Goal: Task Accomplishment & Management: Manage account settings

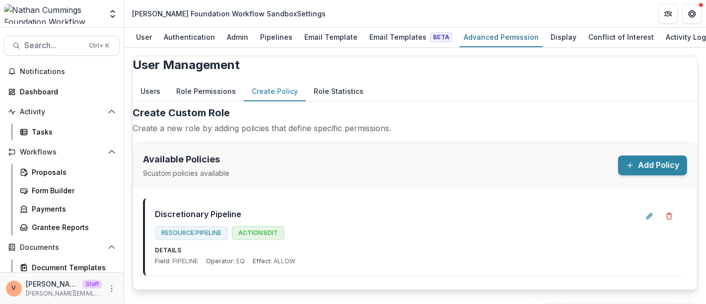
click at [217, 97] on button "Role Permissions" at bounding box center [205, 91] width 75 height 19
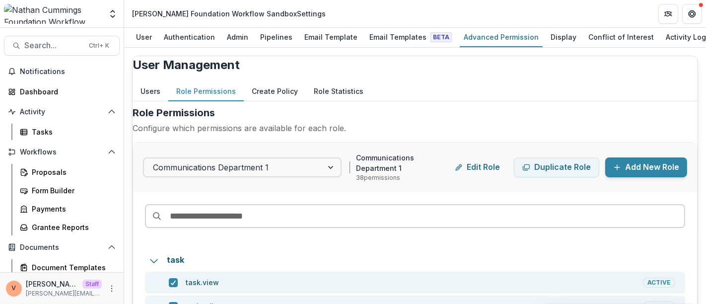
click at [243, 224] on input at bounding box center [415, 216] width 540 height 24
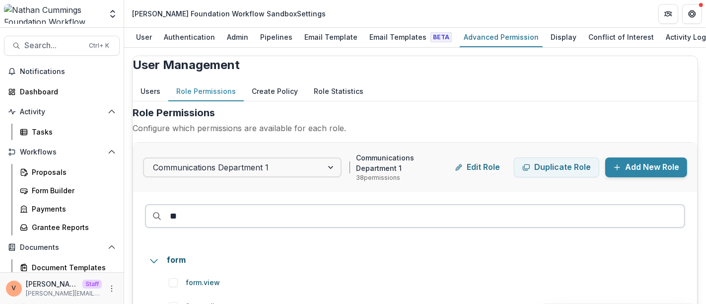
type input "*"
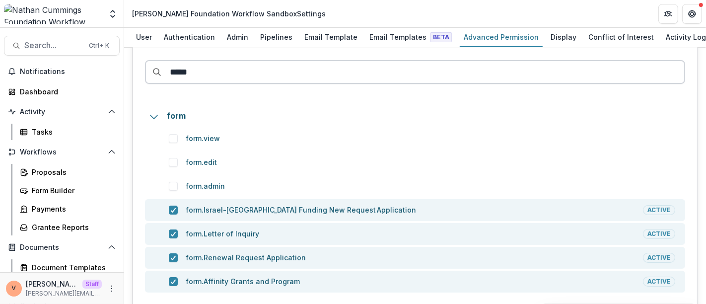
scroll to position [165, 0]
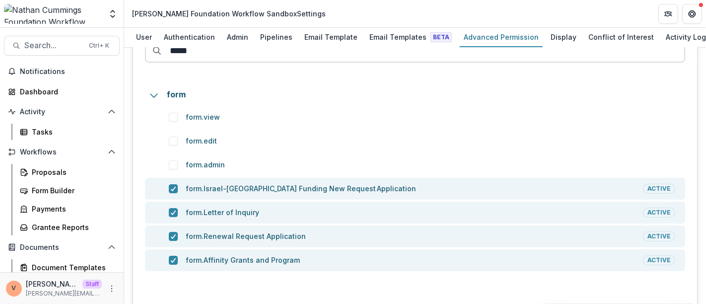
type input "*****"
click at [273, 39] on div "Pipelines" at bounding box center [276, 37] width 40 height 14
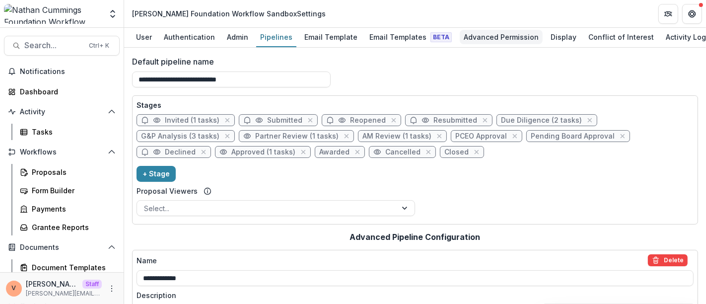
click at [484, 34] on div "Advanced Permission" at bounding box center [501, 37] width 83 height 14
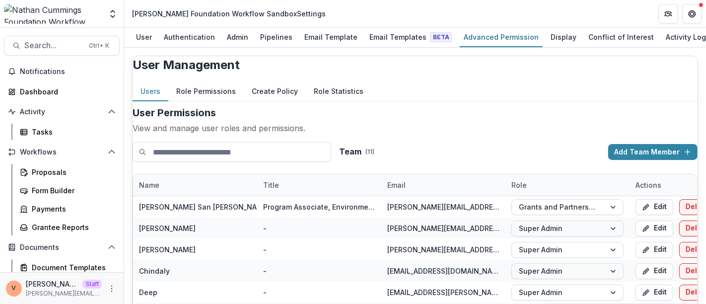
click at [214, 101] on button "Role Permissions" at bounding box center [205, 91] width 75 height 19
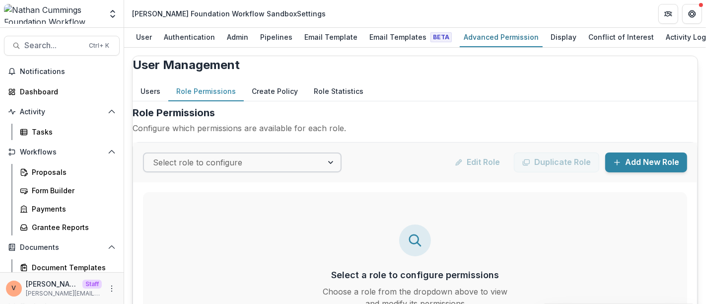
click at [337, 171] on div at bounding box center [332, 162] width 18 height 18
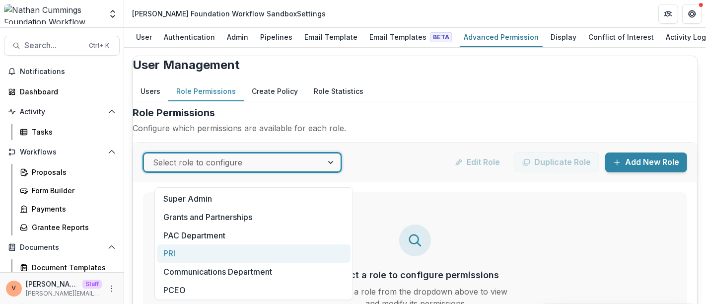
scroll to position [56, 0]
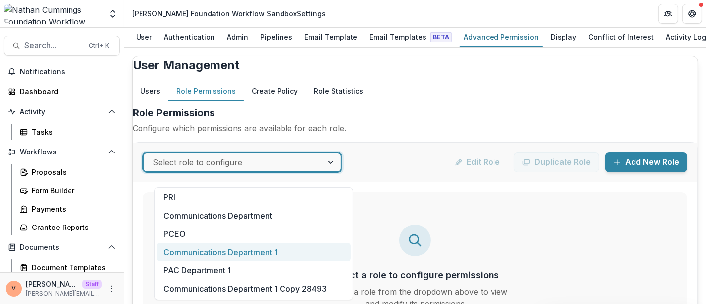
click at [257, 253] on div "Communications Department 1" at bounding box center [254, 252] width 194 height 18
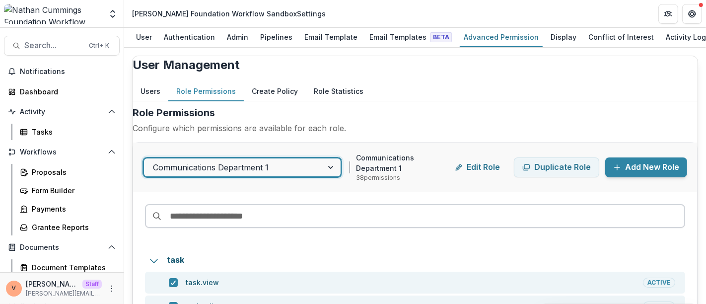
scroll to position [110, 0]
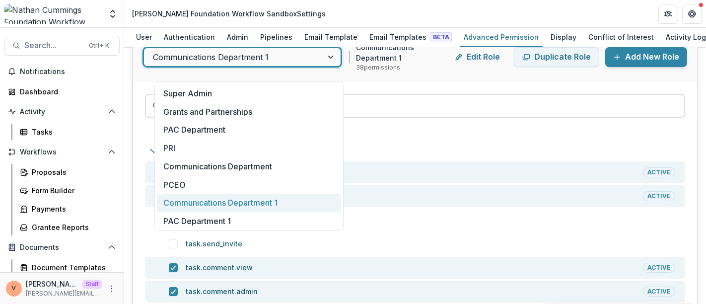
click at [332, 66] on div at bounding box center [332, 57] width 18 height 18
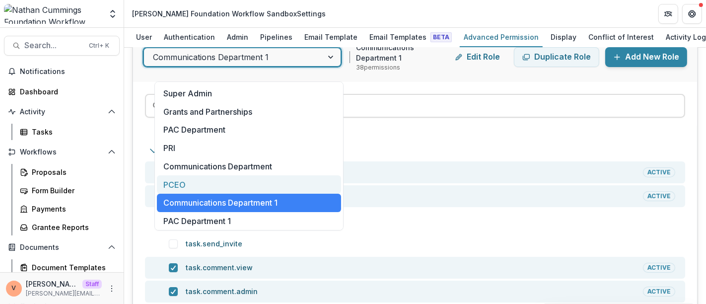
scroll to position [20, 0]
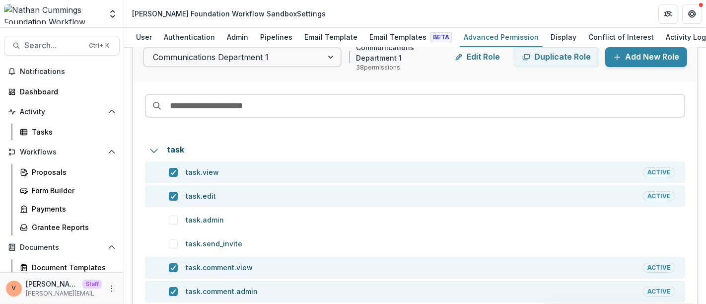
click at [677, 105] on div at bounding box center [415, 104] width 564 height 44
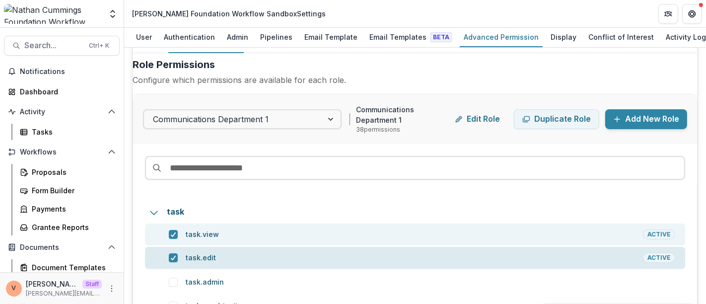
scroll to position [0, 0]
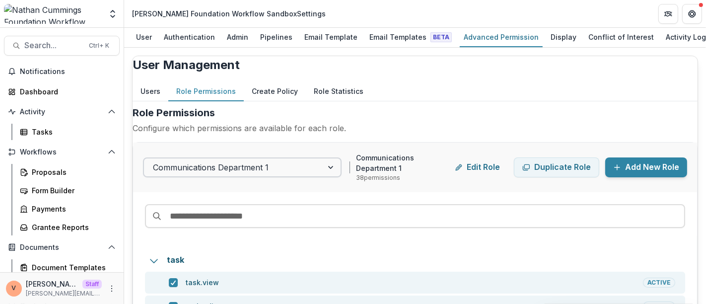
click at [333, 176] on div at bounding box center [332, 167] width 18 height 18
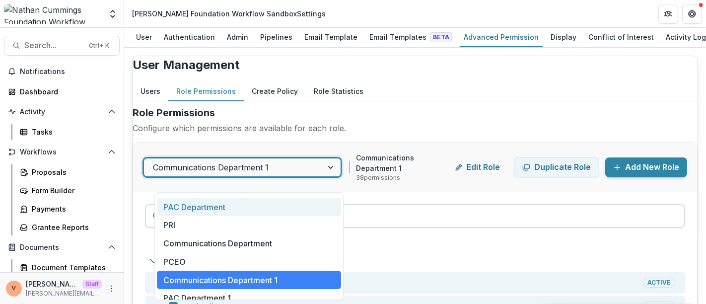
scroll to position [61, 0]
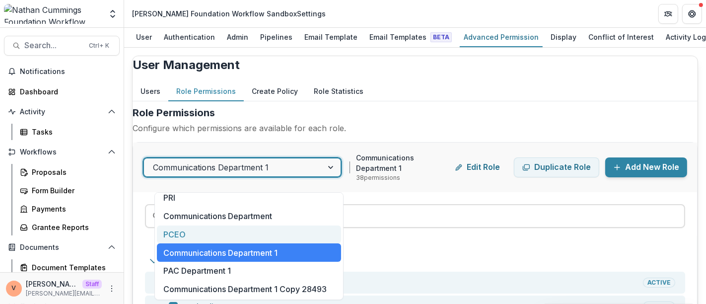
click at [251, 228] on div "PCEO" at bounding box center [249, 234] width 184 height 18
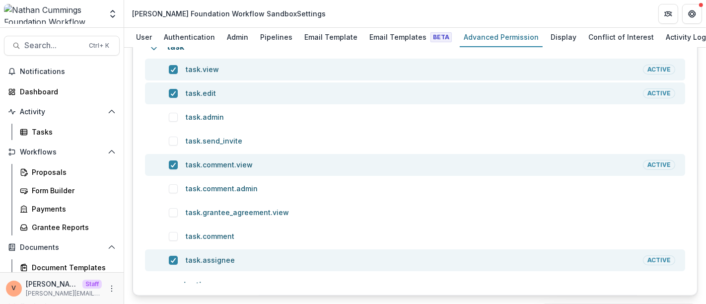
scroll to position [48, 0]
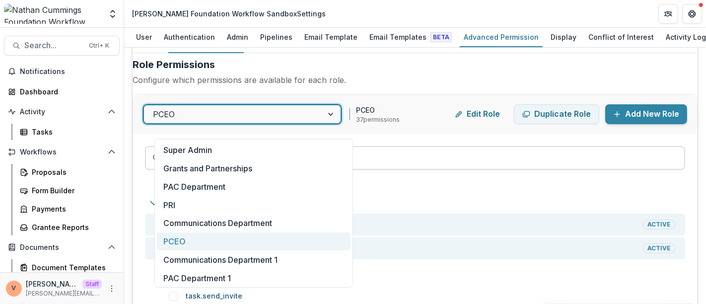
click at [340, 123] on div at bounding box center [332, 114] width 18 height 18
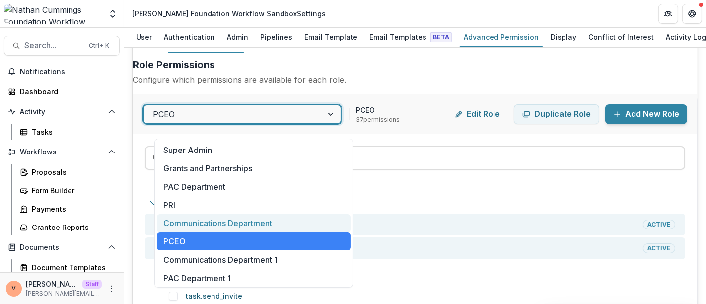
scroll to position [20, 0]
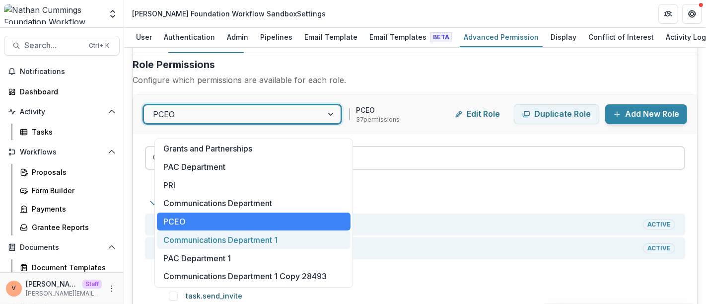
click at [279, 239] on div "Communications Department 1" at bounding box center [254, 239] width 194 height 18
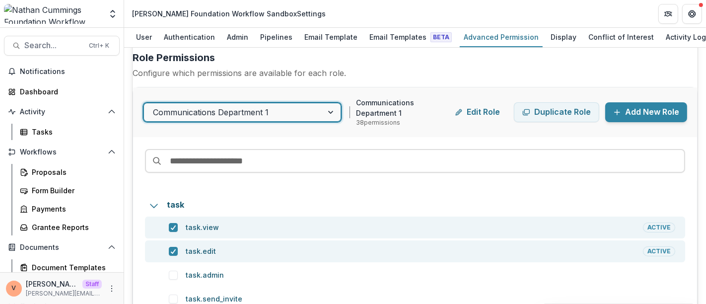
scroll to position [0, 0]
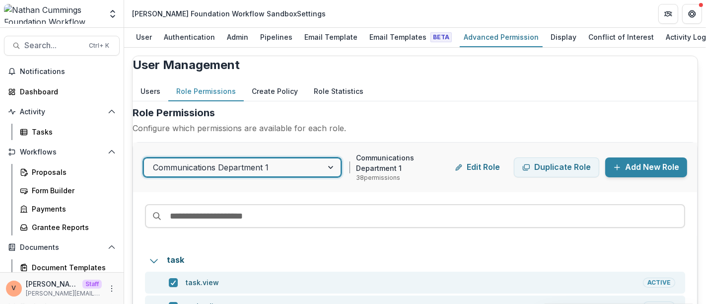
click at [278, 98] on button "Create Policy" at bounding box center [275, 91] width 62 height 19
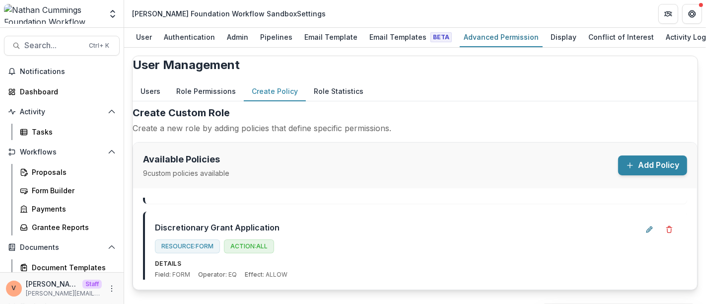
scroll to position [55, 0]
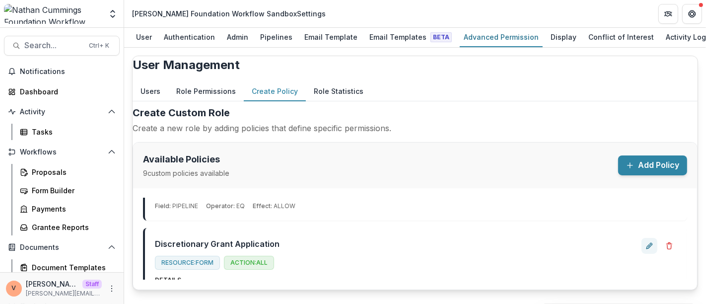
click at [646, 249] on icon "Edit policy" at bounding box center [648, 246] width 4 height 4
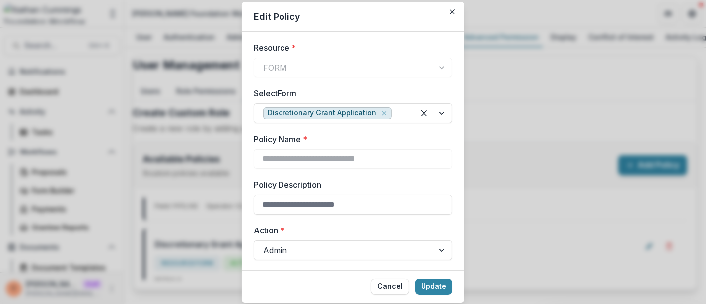
click at [309, 69] on div "FORM" at bounding box center [353, 68] width 199 height 20
click at [323, 203] on input "Policy Description" at bounding box center [353, 205] width 199 height 20
click at [340, 15] on header "Edit Policy" at bounding box center [353, 17] width 222 height 30
click at [390, 285] on button "Cancel" at bounding box center [390, 286] width 38 height 16
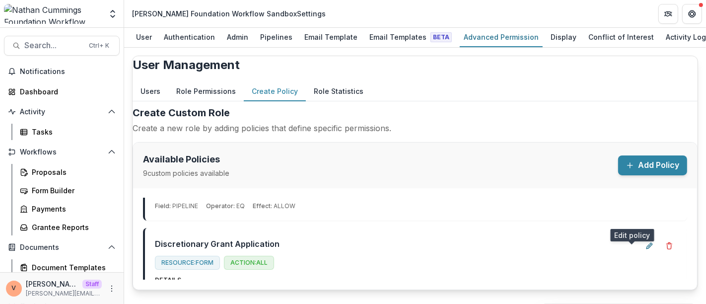
scroll to position [0, 0]
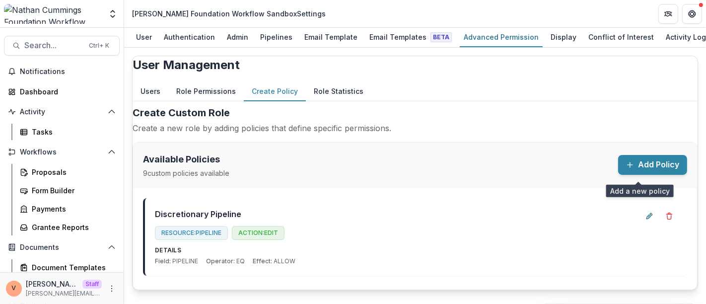
click at [637, 170] on button "Add Policy" at bounding box center [652, 165] width 69 height 20
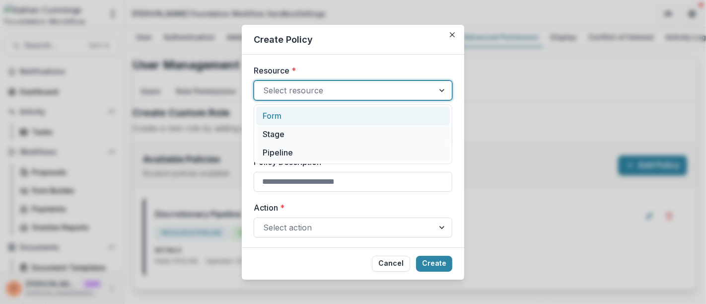
click at [345, 94] on div at bounding box center [344, 90] width 162 height 14
click at [311, 118] on div "Form" at bounding box center [353, 116] width 194 height 18
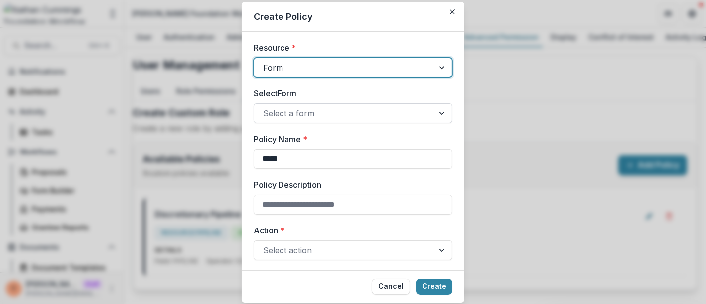
click at [316, 112] on div at bounding box center [344, 113] width 162 height 14
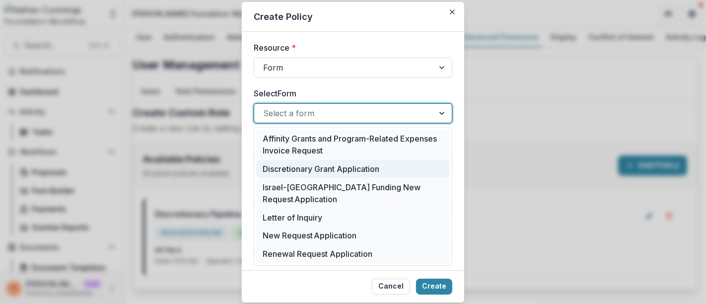
click at [317, 167] on div "Discretionary Grant Application" at bounding box center [353, 169] width 194 height 18
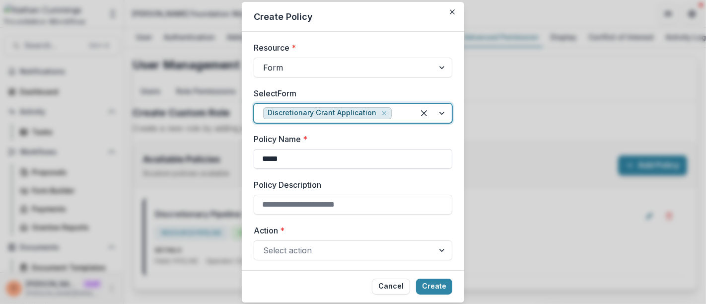
click at [302, 163] on input "*****" at bounding box center [353, 159] width 199 height 20
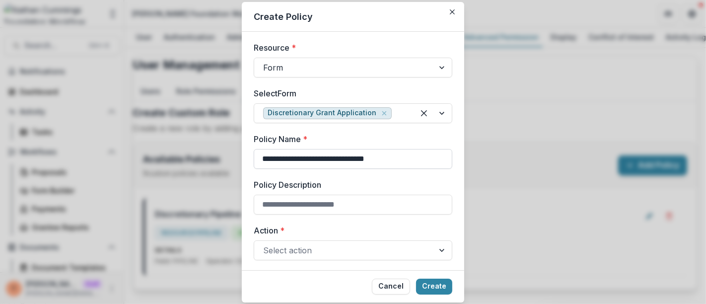
drag, startPoint x: 382, startPoint y: 158, endPoint x: 282, endPoint y: 157, distance: 99.8
click at [282, 157] on input "**********" at bounding box center [353, 159] width 199 height 20
click at [333, 158] on input "**********" at bounding box center [353, 159] width 199 height 20
click at [356, 157] on input "**********" at bounding box center [353, 159] width 199 height 20
click at [401, 158] on input "**********" at bounding box center [353, 159] width 199 height 20
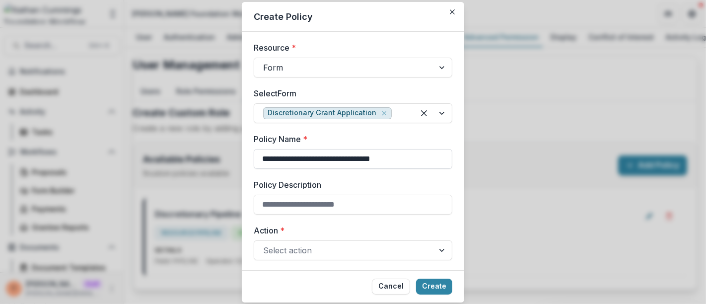
drag, startPoint x: 388, startPoint y: 158, endPoint x: 283, endPoint y: 160, distance: 104.2
click at [283, 160] on input "**********" at bounding box center [353, 159] width 199 height 20
type input "**********"
click at [279, 205] on input "Policy Description" at bounding box center [353, 205] width 199 height 20
paste input "**********"
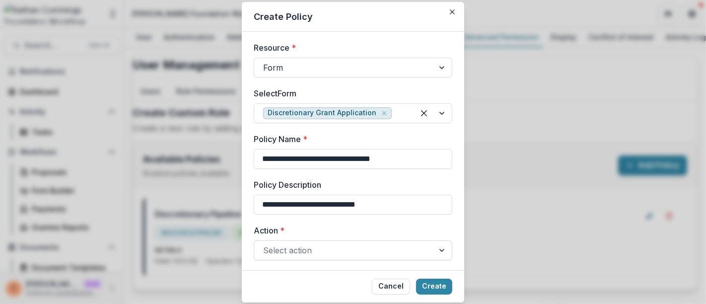
type input "**********"
click at [314, 250] on div at bounding box center [344, 250] width 162 height 14
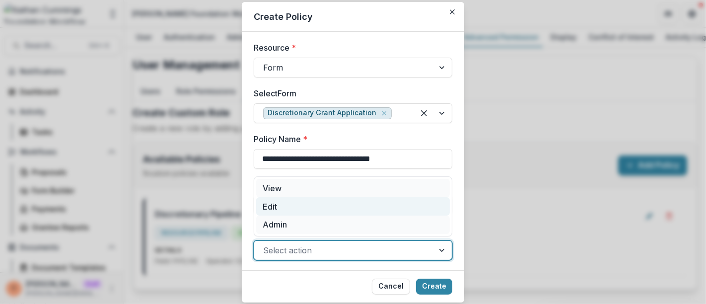
click at [294, 209] on div "Edit" at bounding box center [353, 206] width 194 height 18
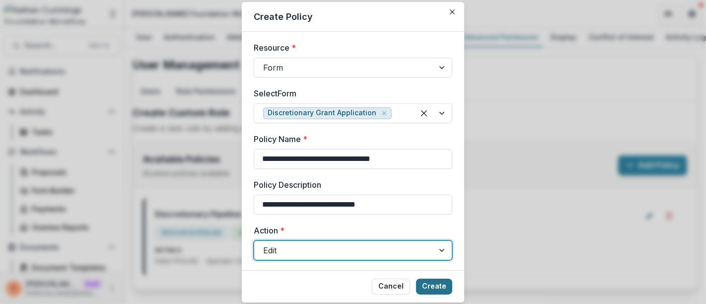
click at [440, 288] on button "Create" at bounding box center [434, 286] width 36 height 16
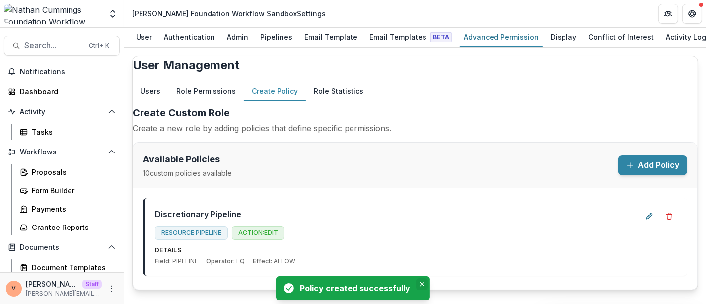
click at [419, 284] on icon "Close" at bounding box center [421, 283] width 5 height 5
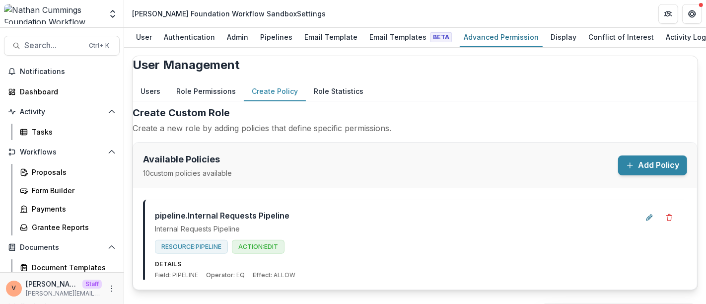
scroll to position [868, 0]
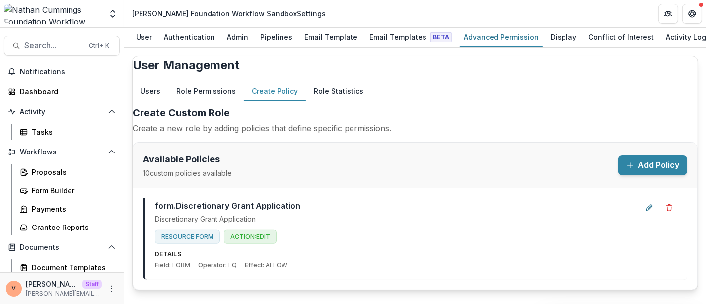
click at [216, 95] on button "Role Permissions" at bounding box center [205, 91] width 75 height 19
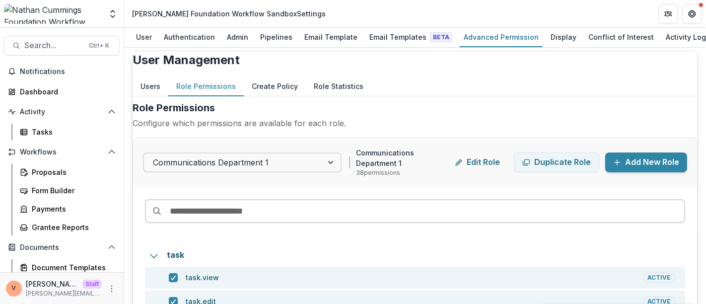
click at [258, 223] on input at bounding box center [415, 211] width 540 height 24
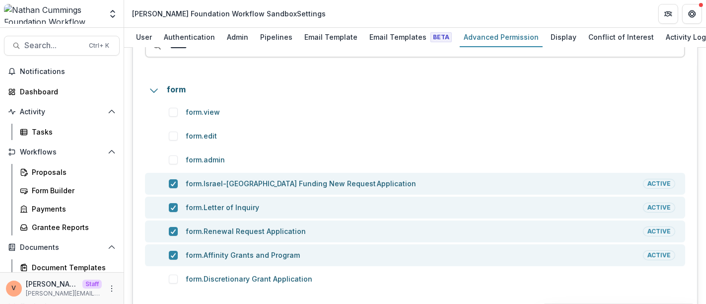
scroll to position [224, 0]
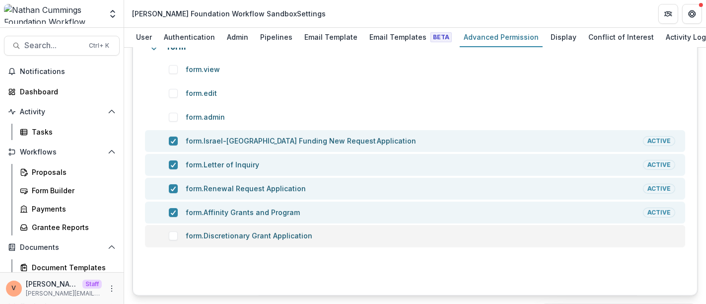
type input "*****"
click at [178, 239] on span at bounding box center [173, 235] width 9 height 9
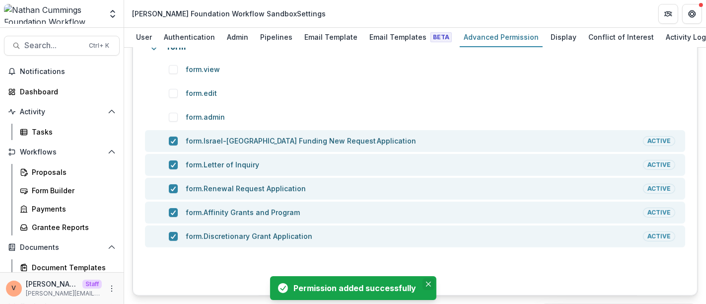
click at [428, 283] on icon "Close" at bounding box center [428, 283] width 5 height 5
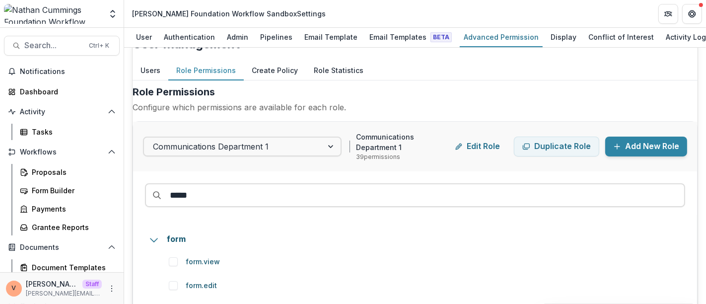
scroll to position [3, 0]
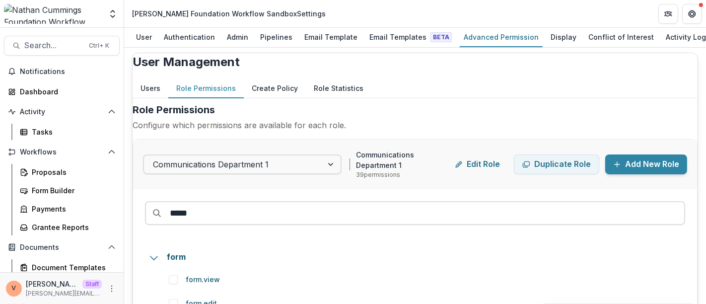
click at [293, 98] on button "Create Policy" at bounding box center [275, 88] width 62 height 19
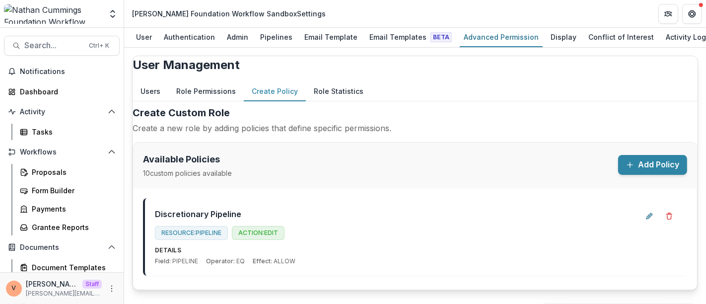
click at [644, 174] on button "Add Policy" at bounding box center [652, 165] width 69 height 20
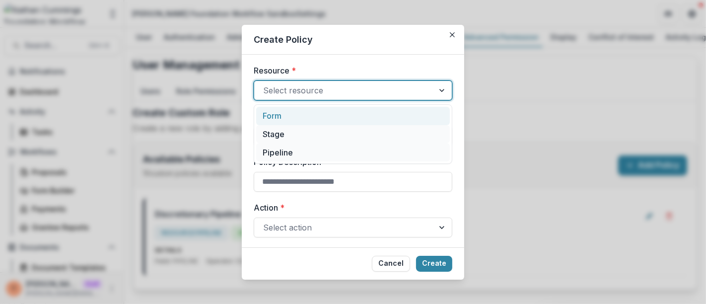
click at [327, 88] on div at bounding box center [344, 90] width 162 height 14
click at [296, 119] on div "Form" at bounding box center [353, 116] width 194 height 18
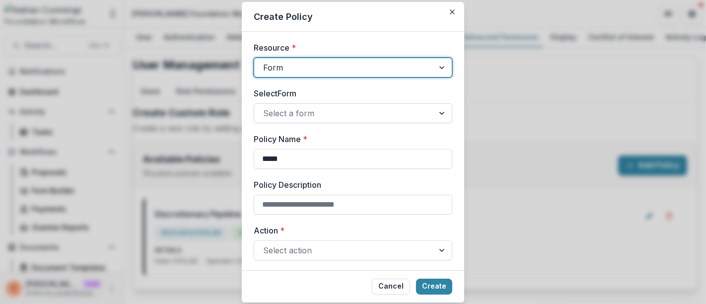
click at [313, 114] on div at bounding box center [344, 113] width 162 height 14
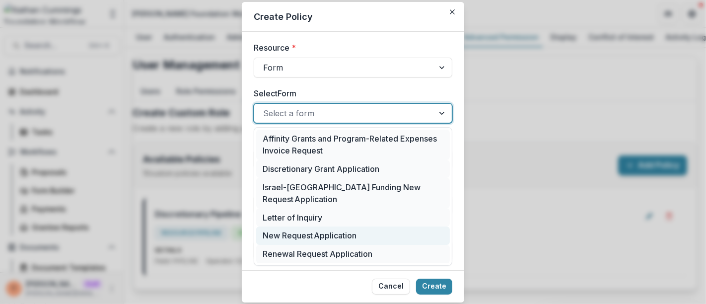
click at [327, 234] on div "New Request Application" at bounding box center [353, 235] width 194 height 18
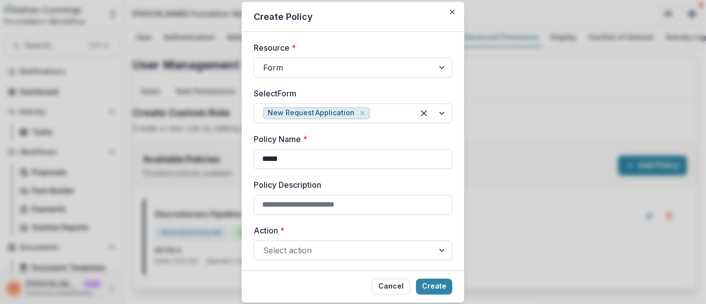
click at [298, 160] on input "*****" at bounding box center [353, 159] width 199 height 20
paste input "**********"
drag, startPoint x: 386, startPoint y: 159, endPoint x: 283, endPoint y: 158, distance: 102.3
click at [283, 158] on input "**********" at bounding box center [353, 159] width 199 height 20
type input "**********"
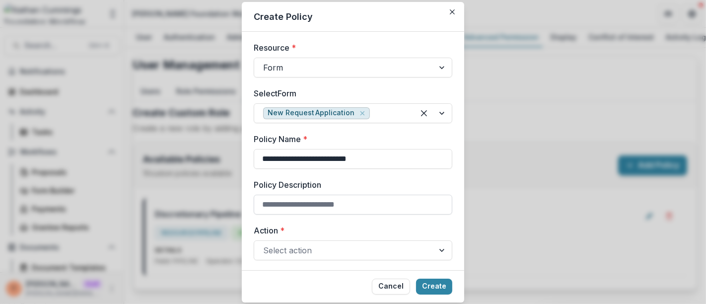
click at [290, 202] on input "Policy Description" at bounding box center [353, 205] width 199 height 20
paste input "**********"
type input "**********"
click at [327, 249] on div at bounding box center [344, 250] width 162 height 14
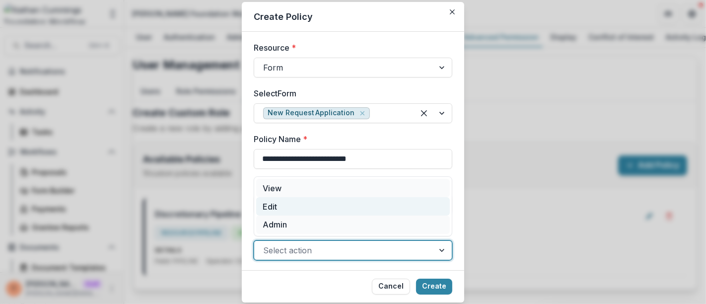
click at [289, 206] on div "Edit" at bounding box center [353, 206] width 194 height 18
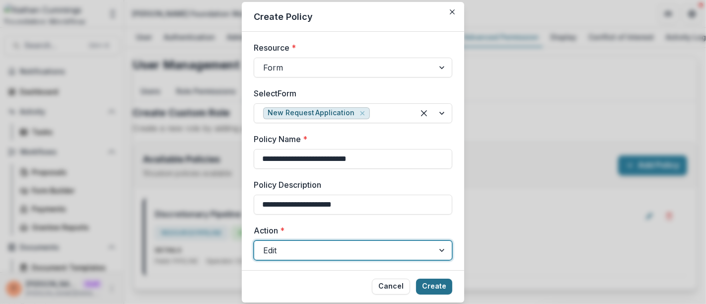
click at [437, 290] on button "Create" at bounding box center [434, 286] width 36 height 16
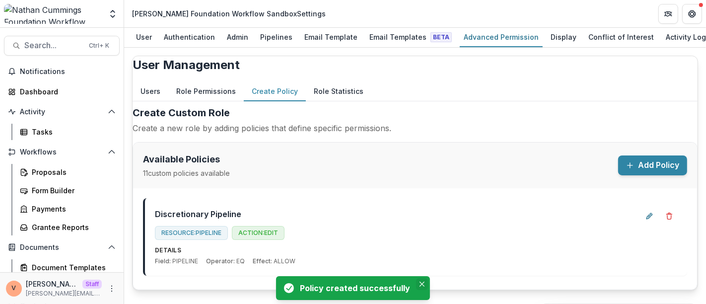
click at [421, 285] on icon "Close" at bounding box center [421, 283] width 5 height 5
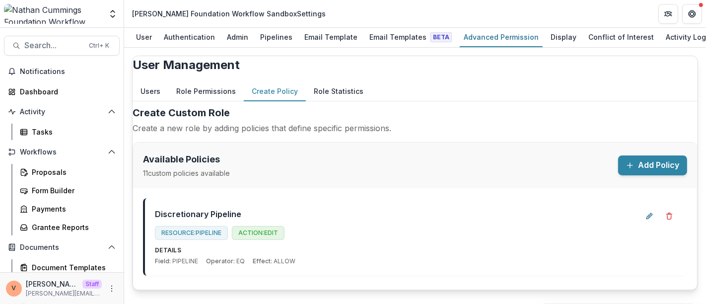
click at [208, 94] on button "Role Permissions" at bounding box center [205, 91] width 75 height 19
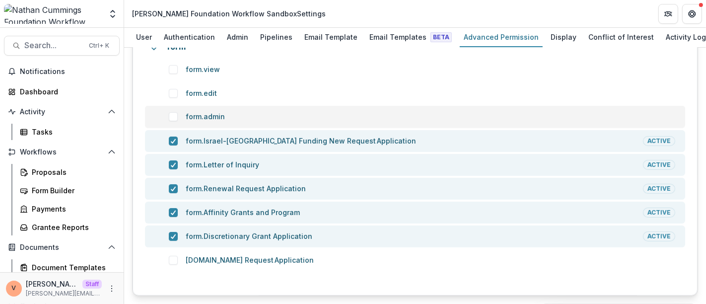
scroll to position [224, 0]
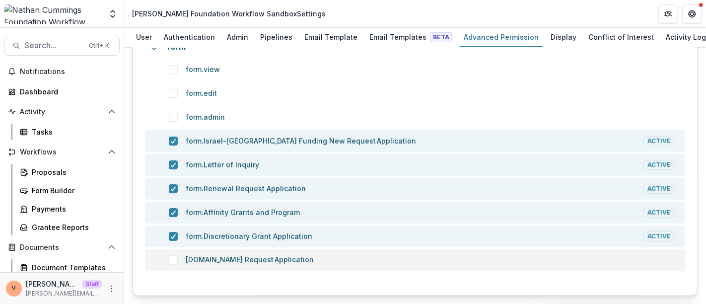
click at [178, 261] on span at bounding box center [173, 259] width 9 height 9
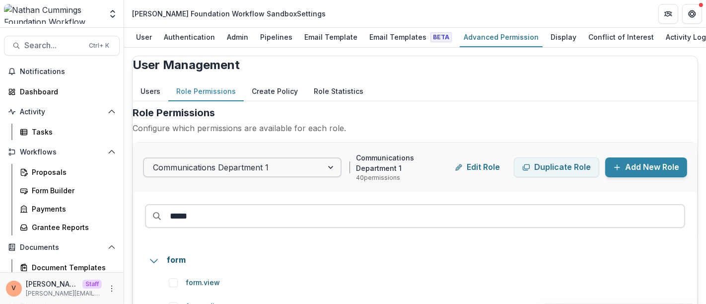
scroll to position [55, 0]
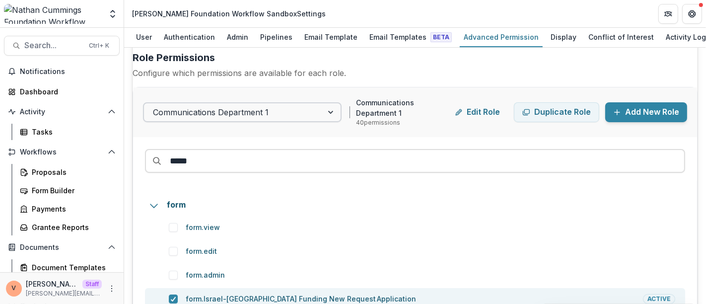
click at [329, 121] on div at bounding box center [332, 112] width 18 height 18
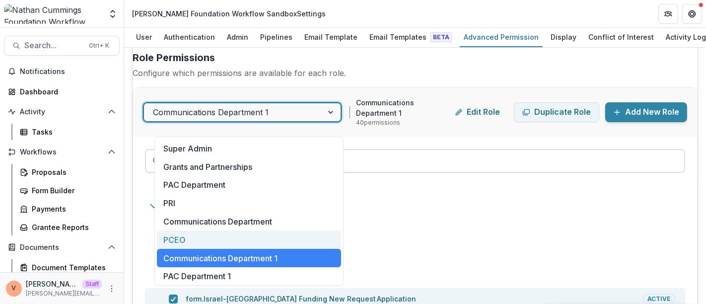
click at [221, 238] on div "PCEO" at bounding box center [249, 239] width 184 height 18
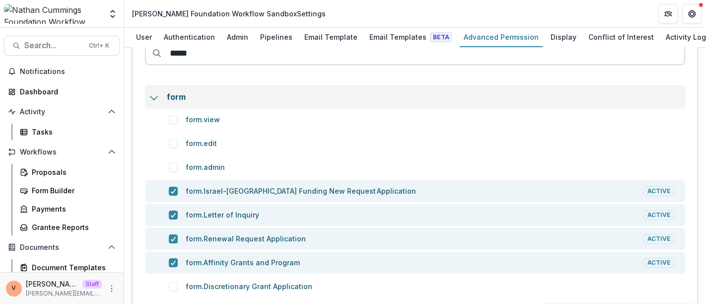
scroll to position [214, 0]
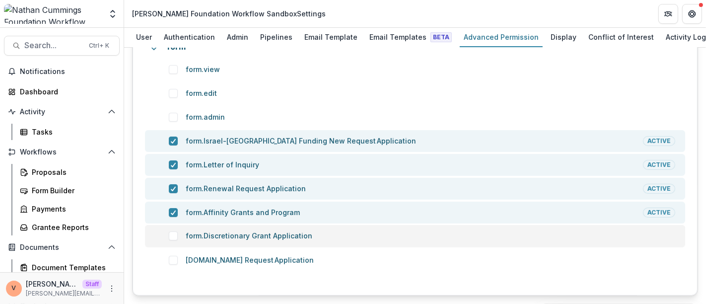
click at [178, 237] on span at bounding box center [173, 235] width 9 height 9
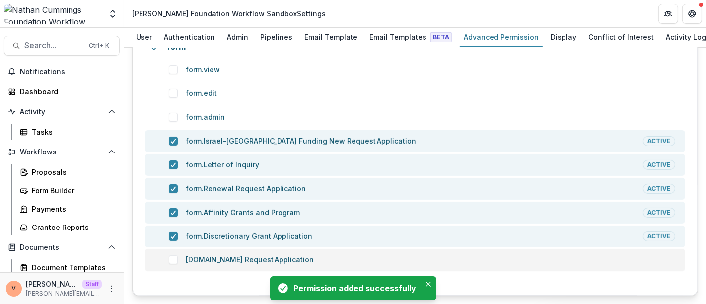
click at [178, 259] on span at bounding box center [173, 259] width 9 height 9
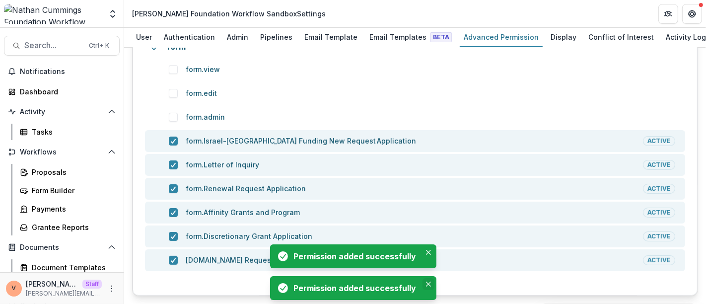
click at [426, 283] on icon "Close" at bounding box center [427, 283] width 5 height 5
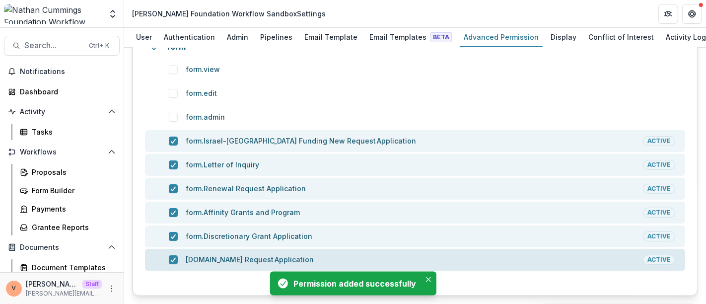
click at [426, 255] on p "form.New Request Application" at bounding box center [414, 260] width 457 height 10
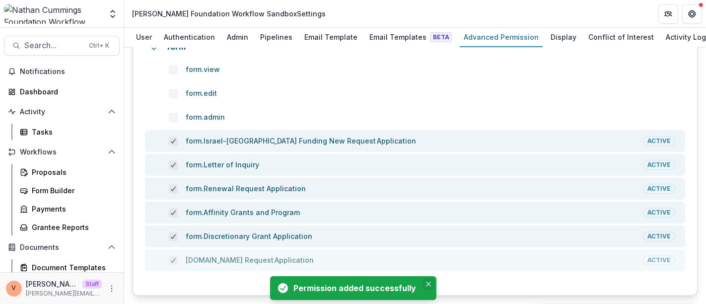
click at [426, 283] on icon "Close" at bounding box center [427, 283] width 5 height 5
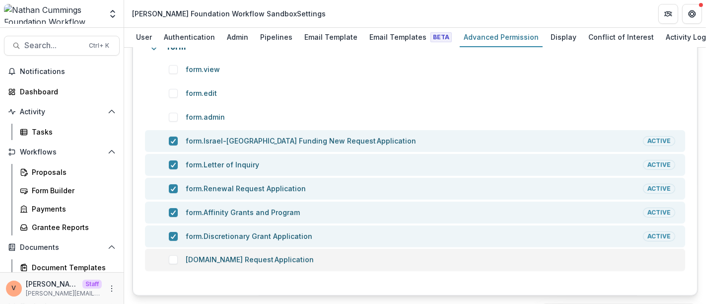
click at [178, 263] on span at bounding box center [173, 259] width 9 height 9
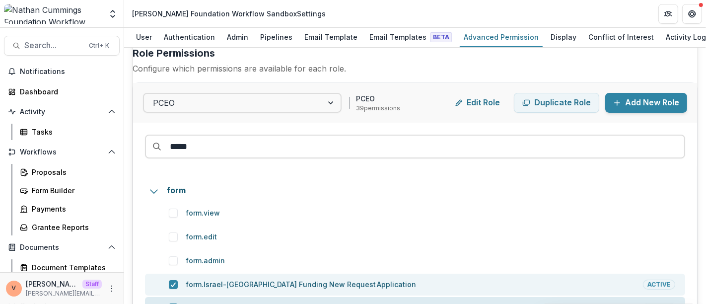
scroll to position [0, 0]
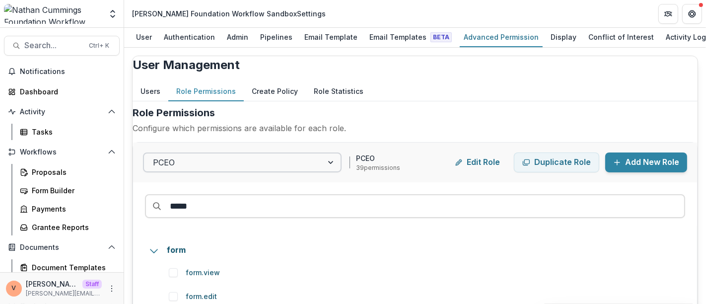
click at [340, 171] on div at bounding box center [332, 162] width 18 height 18
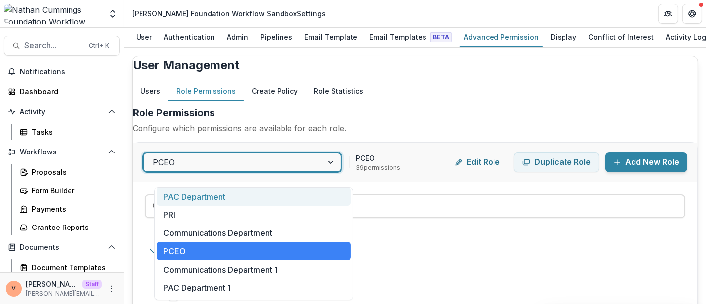
scroll to position [55, 0]
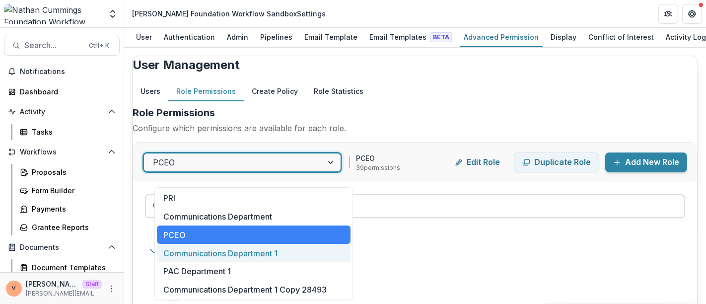
click at [245, 252] on div "Communications Department 1" at bounding box center [254, 253] width 194 height 18
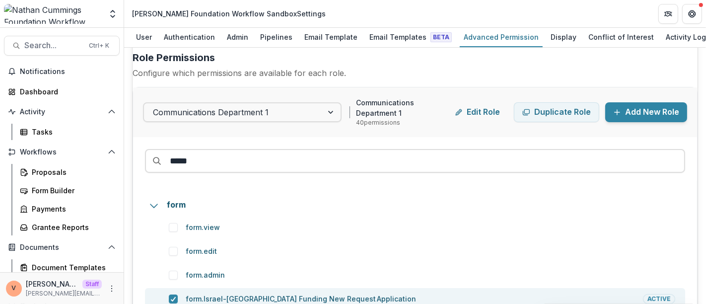
drag, startPoint x: 213, startPoint y: 166, endPoint x: 152, endPoint y: 172, distance: 61.3
click at [152, 172] on div "*****" at bounding box center [415, 159] width 564 height 44
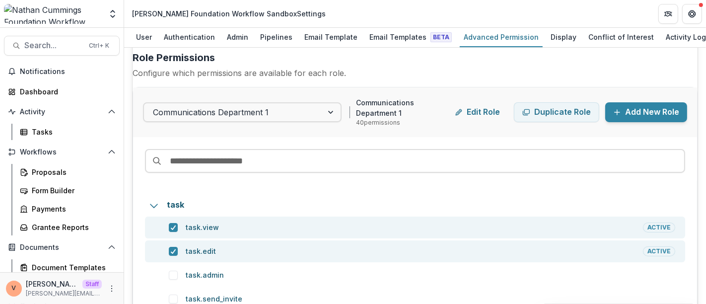
click at [427, 65] on h2 "Role Permissions" at bounding box center [415, 57] width 565 height 15
click at [329, 121] on div at bounding box center [332, 112] width 18 height 18
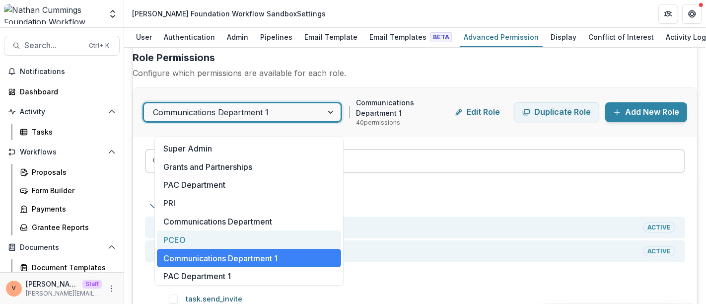
scroll to position [20, 0]
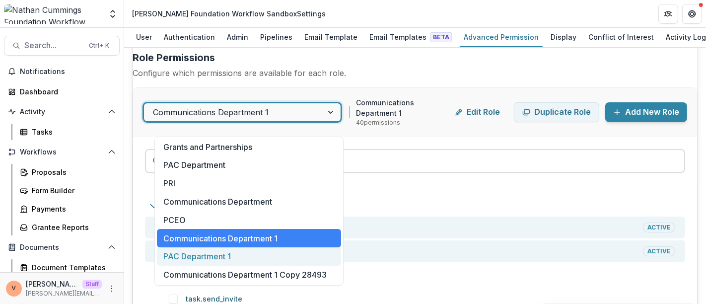
click at [235, 257] on div "PAC Department 1" at bounding box center [249, 256] width 184 height 18
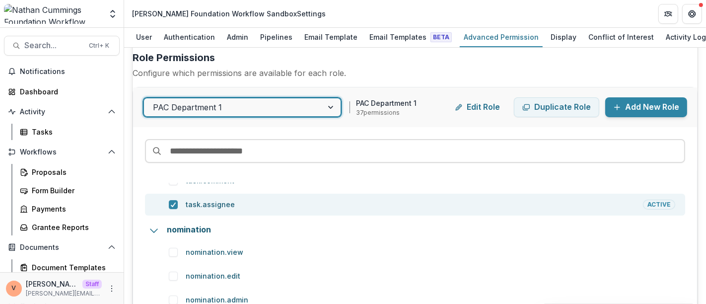
scroll to position [220, 0]
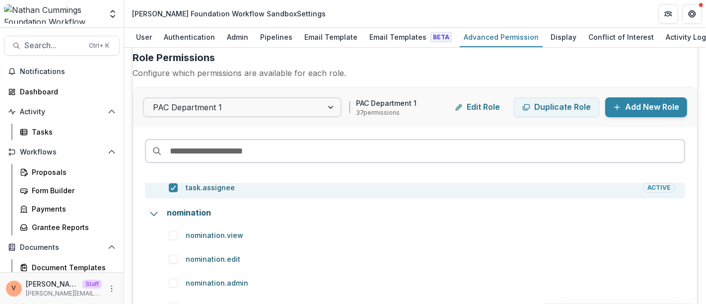
click at [261, 163] on input at bounding box center [415, 151] width 540 height 24
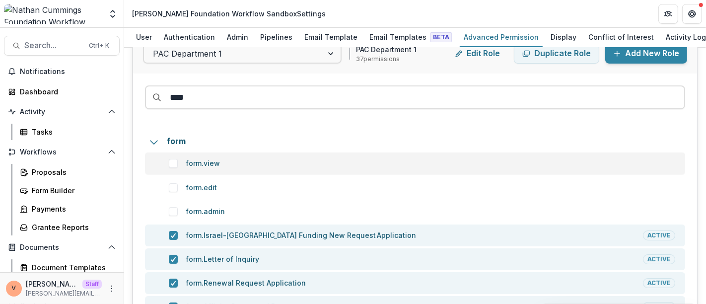
scroll to position [0, 0]
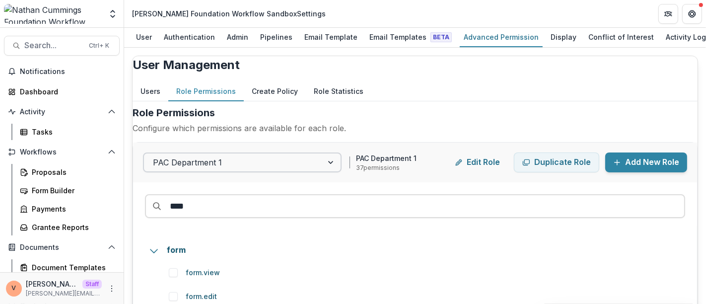
type input "****"
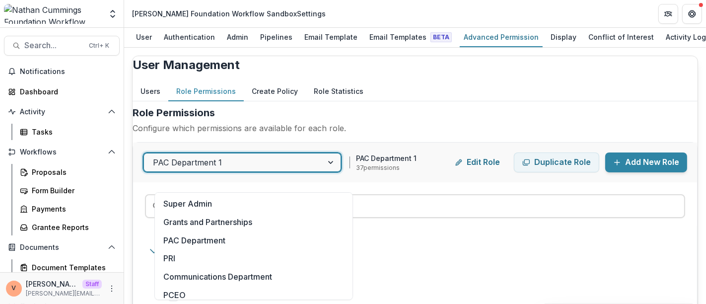
click at [340, 171] on div at bounding box center [332, 162] width 18 height 18
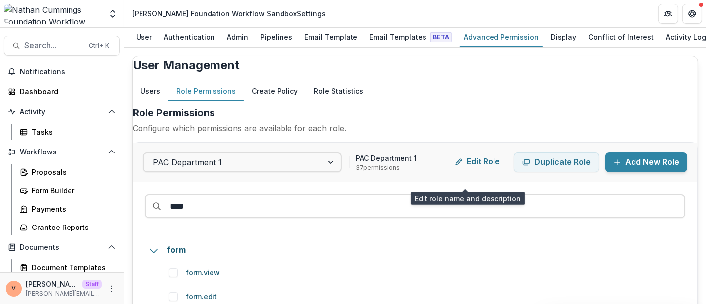
click at [465, 172] on button "Edit Role" at bounding box center [477, 162] width 61 height 20
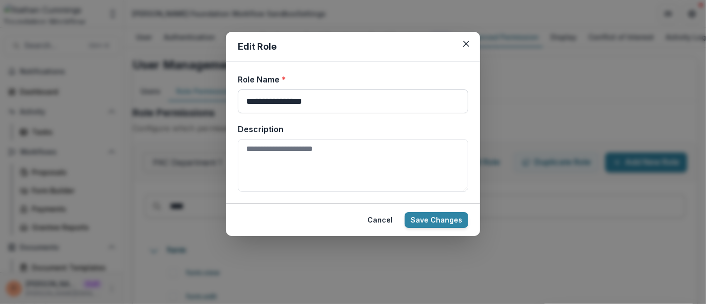
click at [336, 100] on input "**********" at bounding box center [353, 101] width 230 height 24
type input "**********"
click at [437, 219] on button "Save Changes" at bounding box center [437, 220] width 64 height 16
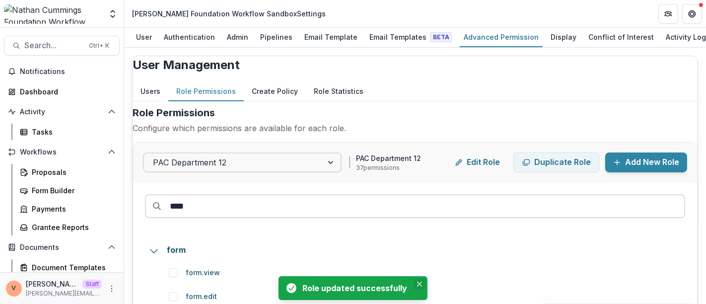
click at [419, 286] on icon "Close" at bounding box center [419, 283] width 5 height 5
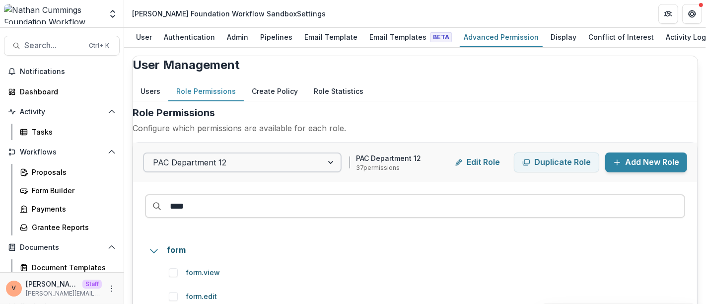
click at [340, 171] on div at bounding box center [332, 162] width 18 height 18
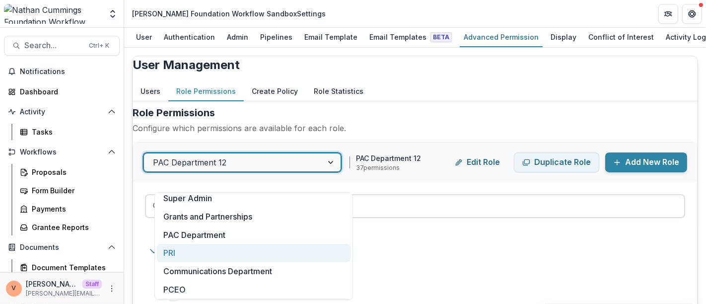
scroll to position [61, 0]
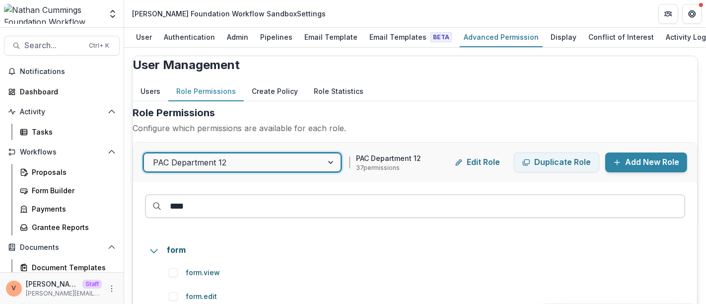
click at [281, 169] on div at bounding box center [233, 162] width 161 height 14
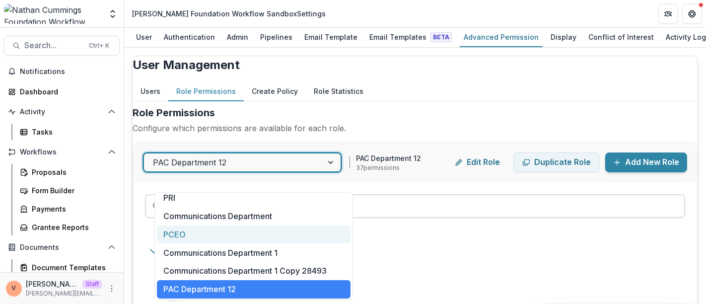
click at [203, 230] on div "PCEO" at bounding box center [254, 234] width 194 height 18
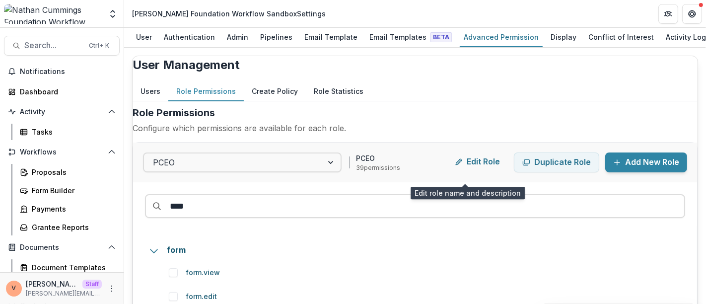
click at [468, 171] on button "Edit Role" at bounding box center [477, 162] width 61 height 20
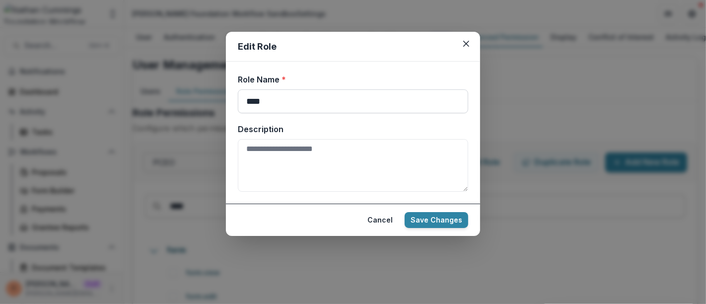
click at [286, 100] on input "****" at bounding box center [353, 101] width 230 height 24
type input "******"
click at [434, 215] on button "Save Changes" at bounding box center [437, 220] width 64 height 16
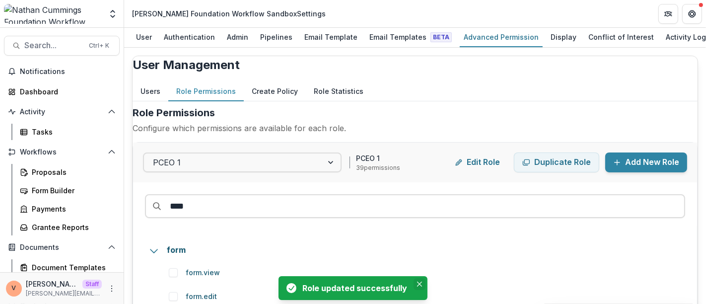
click at [419, 283] on icon "Close" at bounding box center [419, 283] width 5 height 5
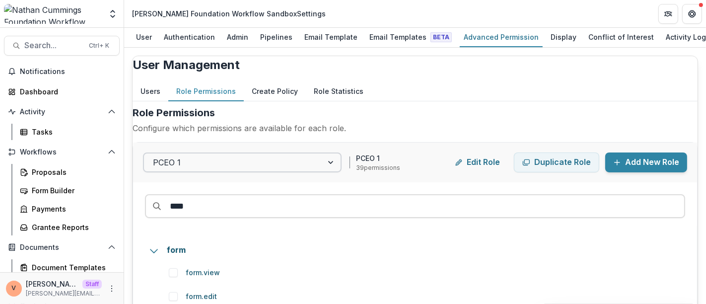
click at [340, 171] on div at bounding box center [332, 162] width 18 height 18
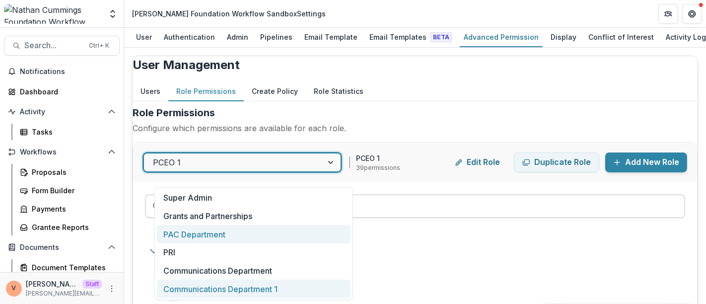
scroll to position [56, 0]
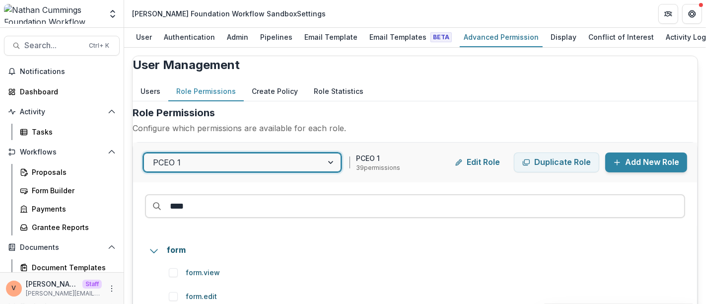
click at [340, 170] on div at bounding box center [332, 162] width 18 height 18
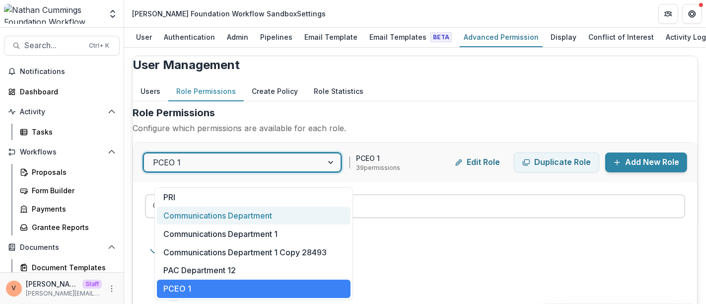
click at [285, 213] on div "Communications Department" at bounding box center [254, 215] width 194 height 18
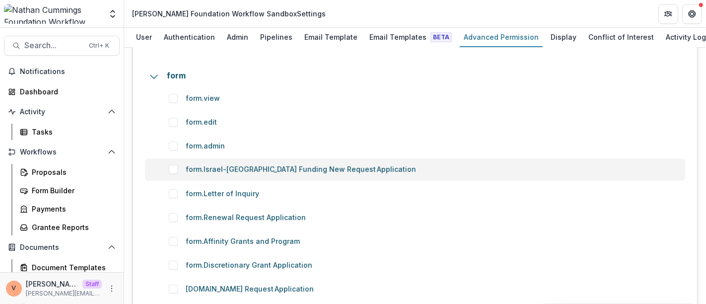
scroll to position [113, 0]
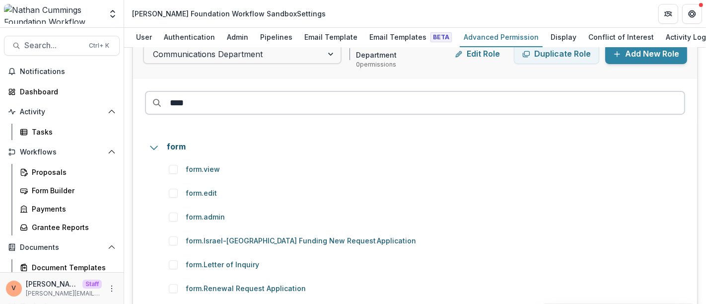
drag, startPoint x: 192, startPoint y: 114, endPoint x: 166, endPoint y: 115, distance: 26.3
click at [166, 115] on input "****" at bounding box center [415, 103] width 540 height 24
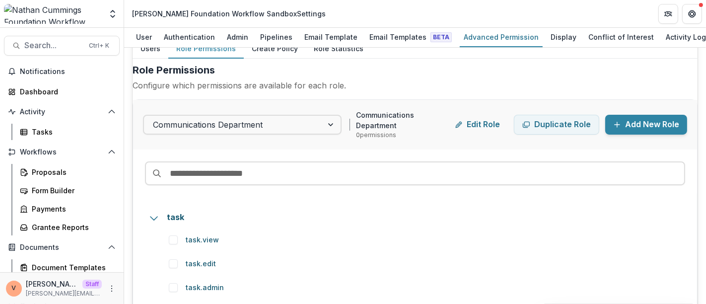
scroll to position [3, 0]
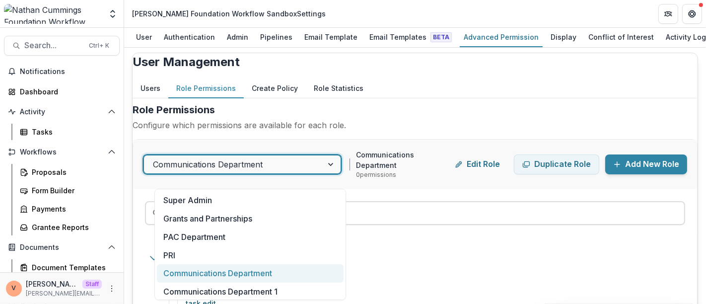
click at [333, 173] on div at bounding box center [332, 164] width 18 height 18
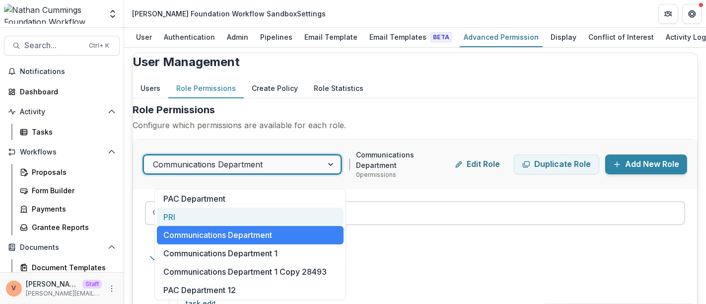
scroll to position [55, 0]
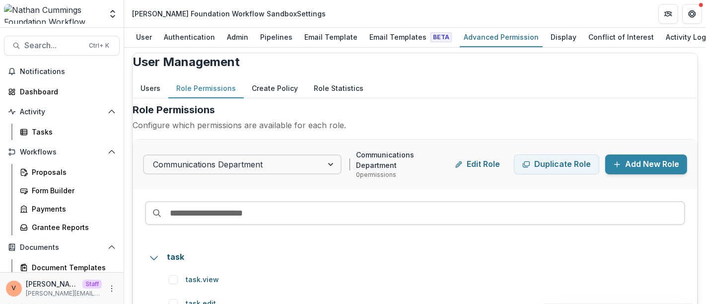
click at [407, 110] on div "Users Role Permissions Create Policy Role Statistics User Permissions View and …" at bounding box center [415, 292] width 565 height 426
click at [338, 173] on div at bounding box center [332, 164] width 18 height 18
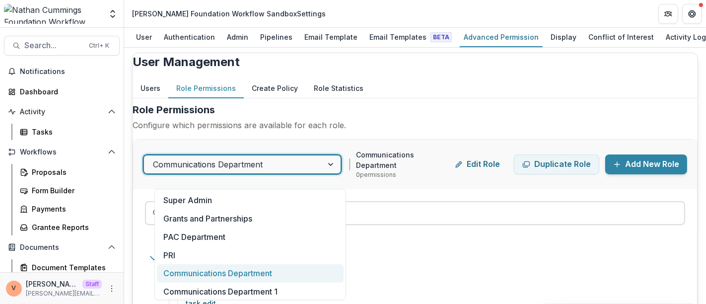
scroll to position [58, 0]
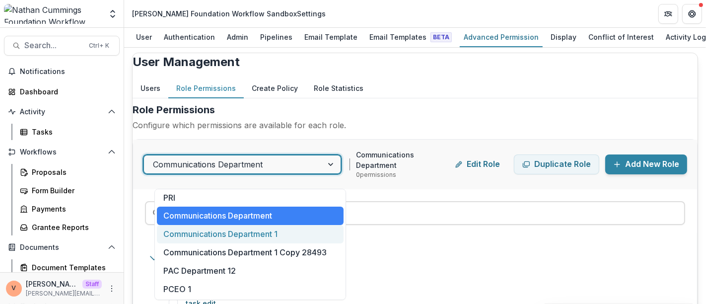
click at [272, 234] on div "Communications Department 1" at bounding box center [250, 234] width 186 height 18
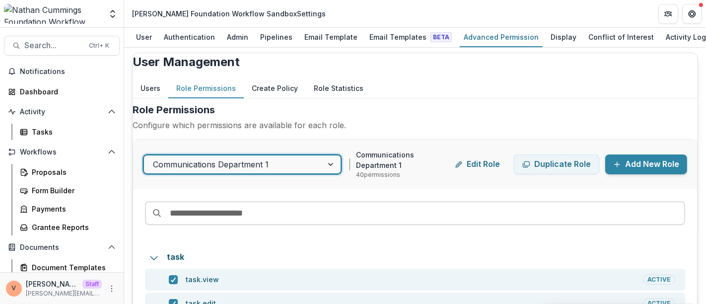
click at [334, 173] on div at bounding box center [332, 164] width 18 height 18
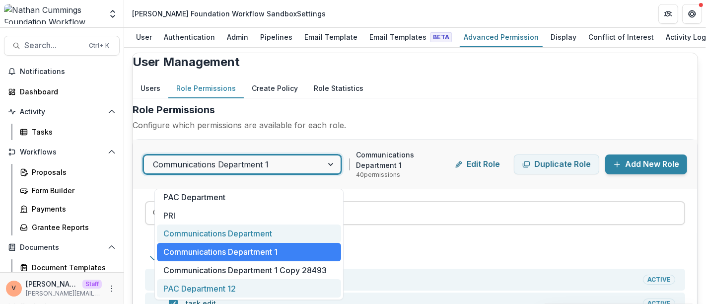
scroll to position [55, 0]
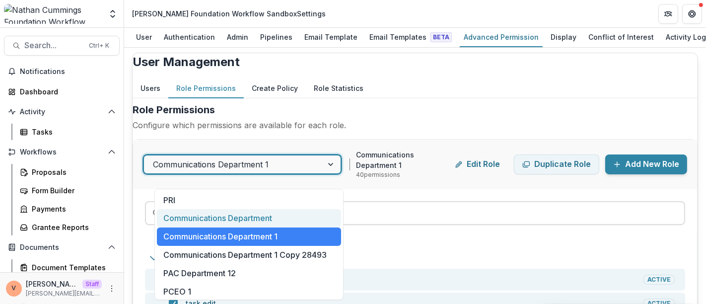
click at [280, 217] on div "Communications Department" at bounding box center [249, 218] width 184 height 18
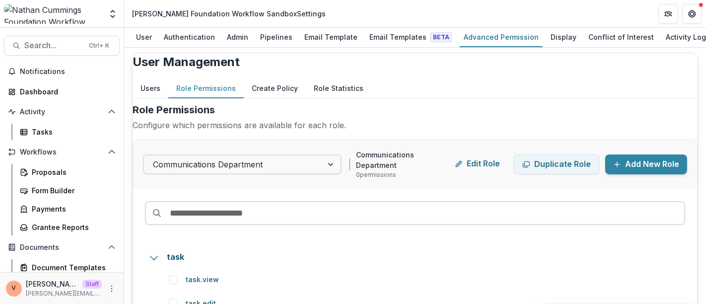
click at [468, 174] on button "Edit Role" at bounding box center [477, 164] width 61 height 20
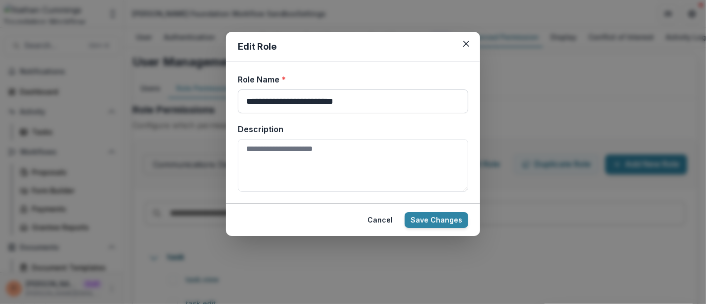
click at [382, 100] on input "**********" at bounding box center [353, 101] width 230 height 24
click at [375, 101] on input "**********" at bounding box center [353, 101] width 230 height 24
type input "**********"
click at [438, 219] on button "Save Changes" at bounding box center [437, 220] width 64 height 16
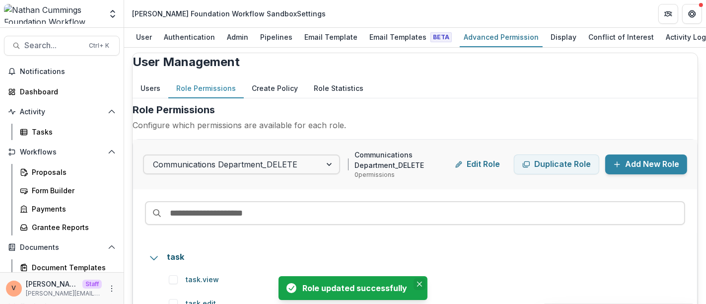
click at [420, 282] on icon "Close" at bounding box center [419, 283] width 5 height 5
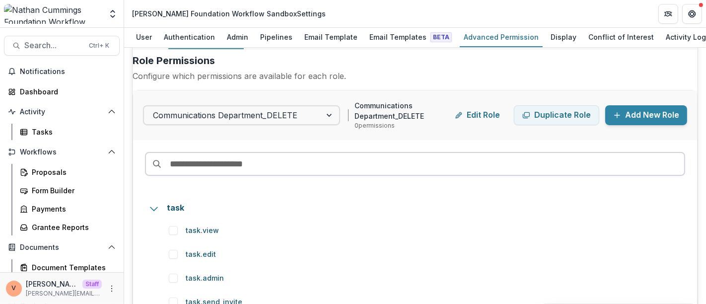
scroll to position [0, 0]
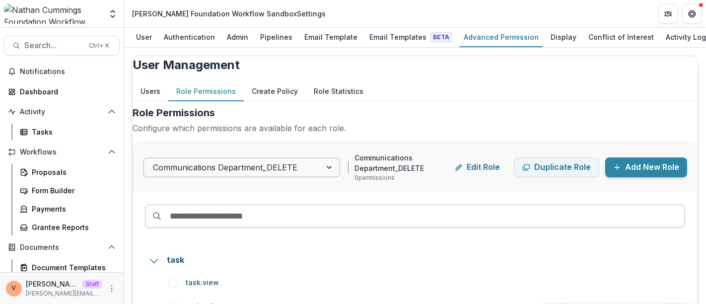
click at [321, 176] on div at bounding box center [330, 167] width 18 height 18
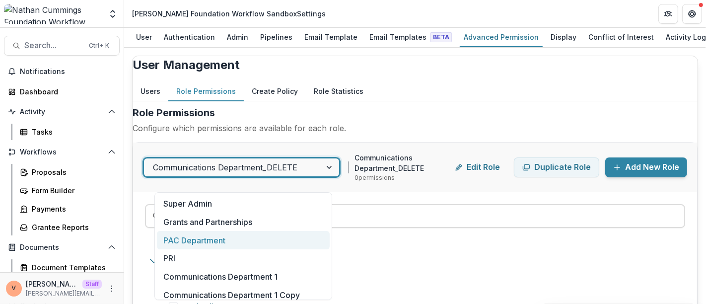
scroll to position [72, 0]
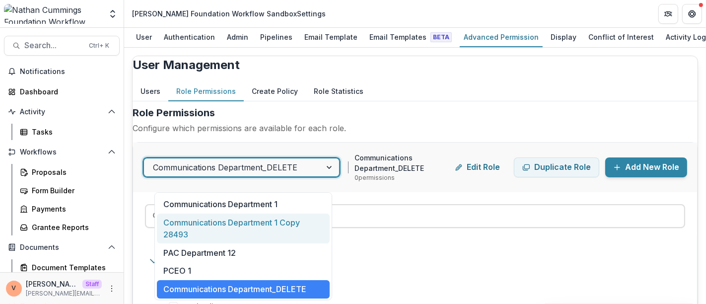
click at [283, 174] on div at bounding box center [232, 167] width 159 height 14
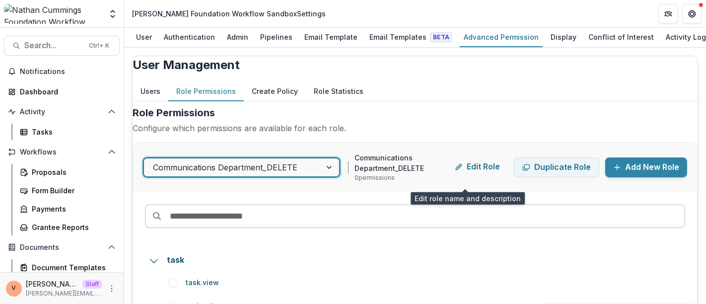
click at [477, 177] on button "Edit Role" at bounding box center [477, 167] width 61 height 20
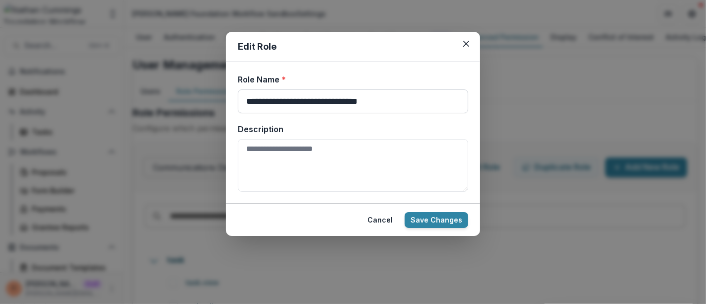
click at [415, 100] on input "**********" at bounding box center [353, 101] width 230 height 24
type input "**********"
click at [431, 216] on button "Save Changes" at bounding box center [437, 220] width 64 height 16
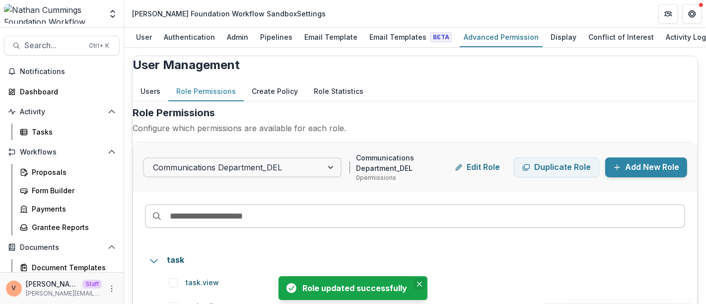
click at [421, 285] on icon "Close" at bounding box center [419, 283] width 5 height 5
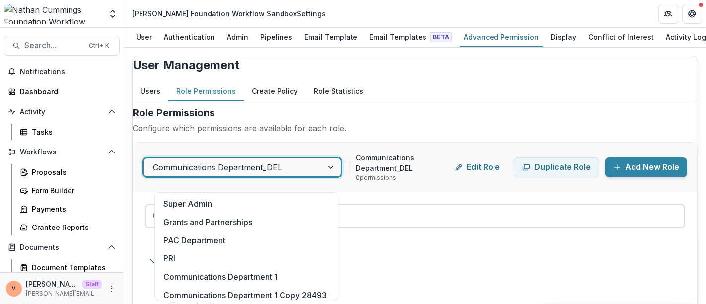
click at [329, 176] on div at bounding box center [332, 167] width 18 height 18
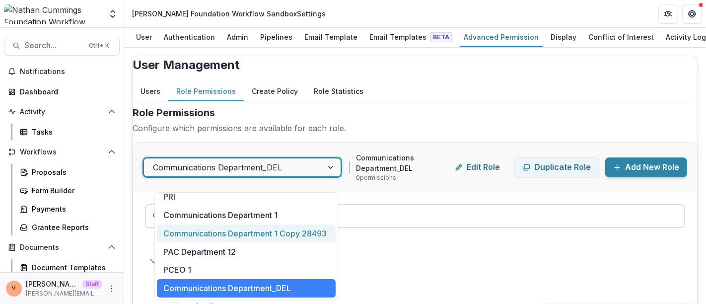
click at [284, 224] on div "Communications Department 1 Copy 28493" at bounding box center [246, 233] width 178 height 18
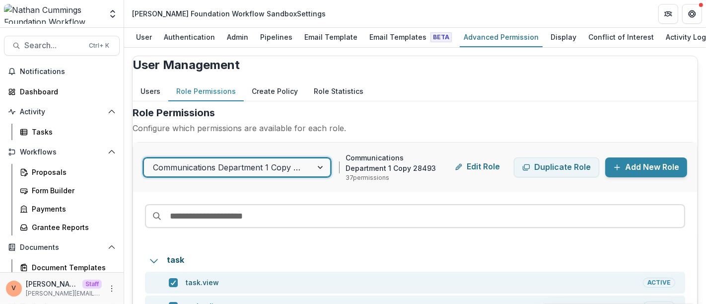
click at [464, 177] on button "Edit Role" at bounding box center [477, 167] width 61 height 20
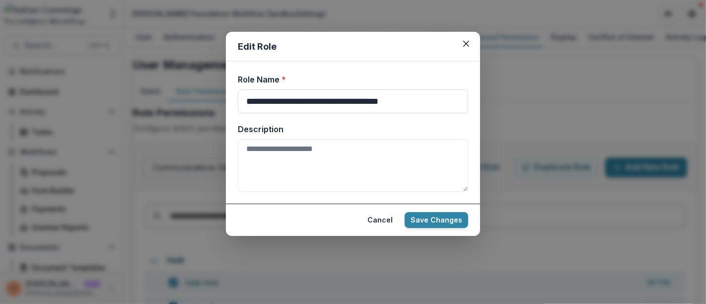
drag, startPoint x: 379, startPoint y: 99, endPoint x: 514, endPoint y: 95, distance: 134.6
click at [514, 95] on div "**********" at bounding box center [353, 152] width 706 height 304
type input "**********"
click at [440, 224] on button "Save Changes" at bounding box center [437, 220] width 64 height 16
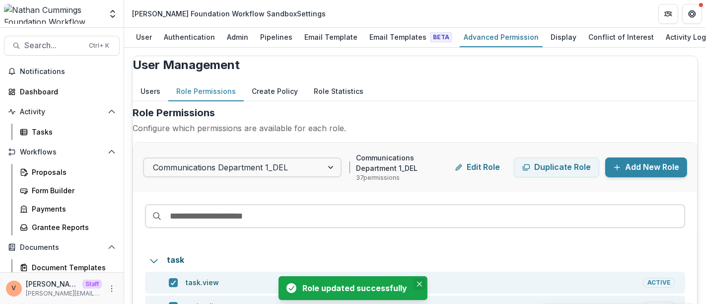
click at [421, 281] on icon "Close" at bounding box center [419, 283] width 5 height 5
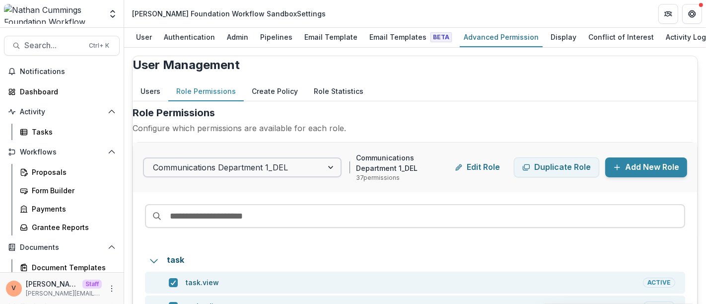
click at [326, 176] on div at bounding box center [332, 167] width 18 height 18
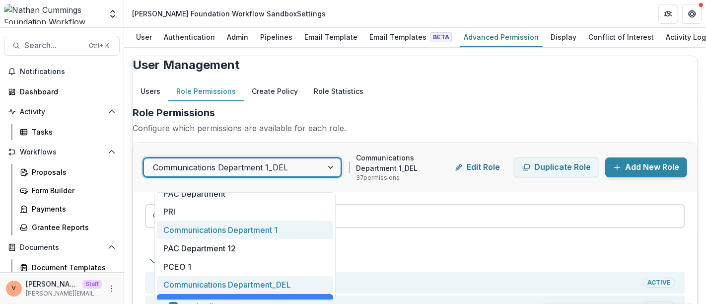
scroll to position [61, 0]
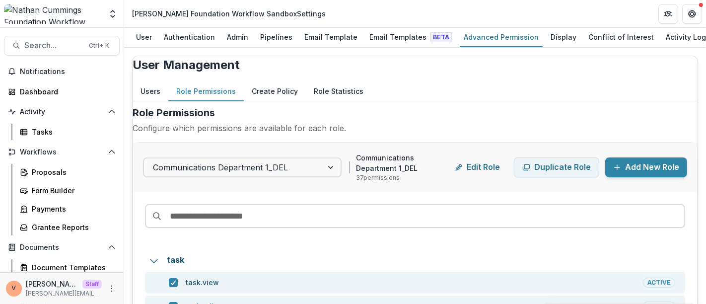
click at [406, 118] on h2 "Role Permissions" at bounding box center [415, 112] width 565 height 15
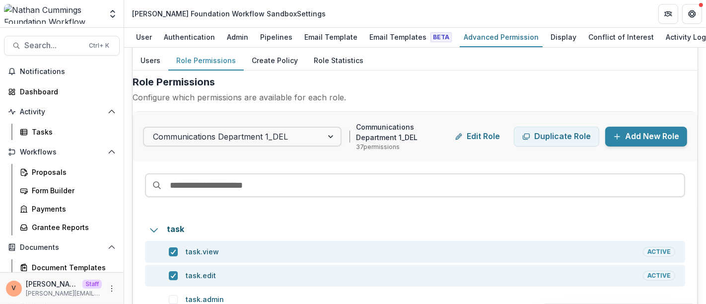
scroll to position [0, 0]
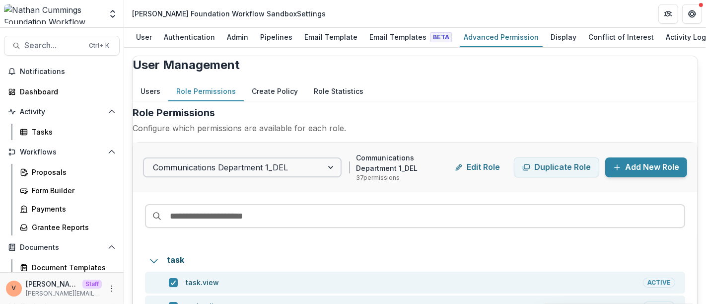
click at [327, 176] on div at bounding box center [332, 167] width 18 height 18
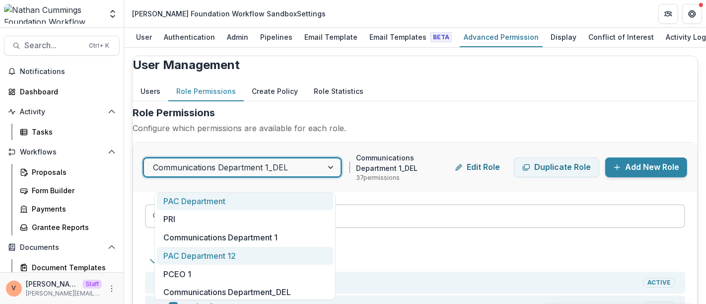
scroll to position [61, 0]
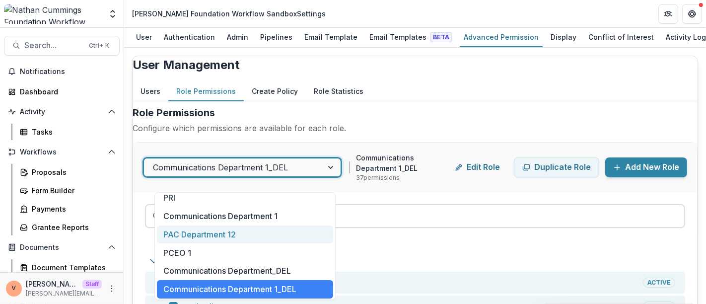
click at [282, 230] on div "PAC Department 12" at bounding box center [245, 234] width 176 height 18
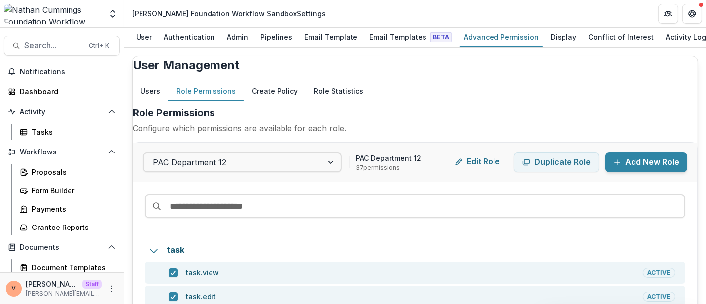
click at [471, 172] on button "Edit Role" at bounding box center [477, 162] width 61 height 20
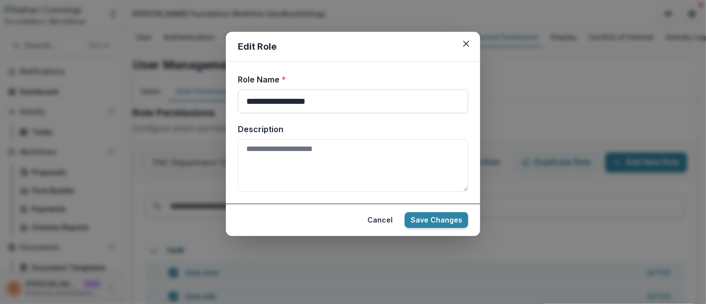
click at [347, 94] on input "**********" at bounding box center [353, 101] width 230 height 24
type input "**********"
click at [439, 217] on button "Save Changes" at bounding box center [437, 220] width 64 height 16
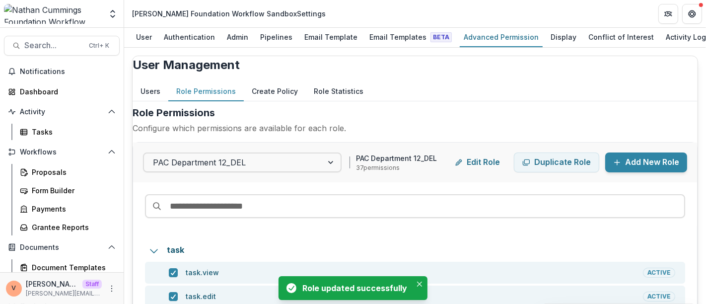
drag, startPoint x: 419, startPoint y: 283, endPoint x: 376, endPoint y: 252, distance: 53.0
click at [419, 283] on icon "Close" at bounding box center [419, 283] width 5 height 5
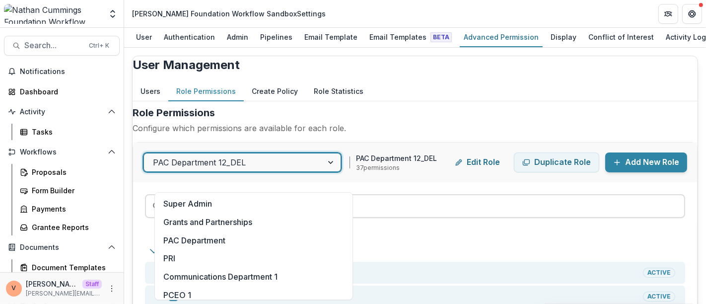
click at [340, 171] on div at bounding box center [332, 162] width 18 height 18
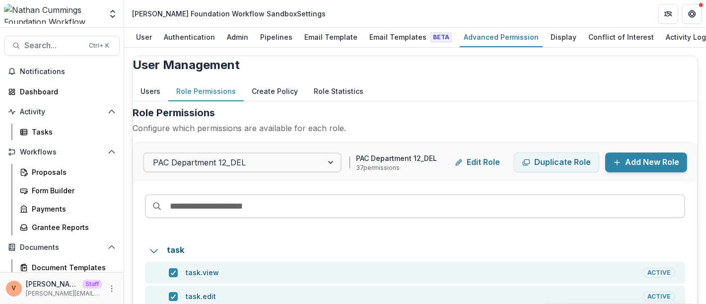
click at [466, 99] on div "Users Role Permissions Create Policy Role Statistics" at bounding box center [415, 91] width 565 height 19
click at [340, 171] on div at bounding box center [332, 162] width 18 height 18
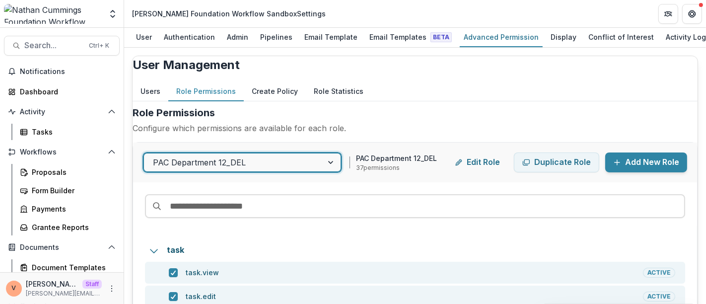
click at [340, 171] on div at bounding box center [332, 162] width 18 height 18
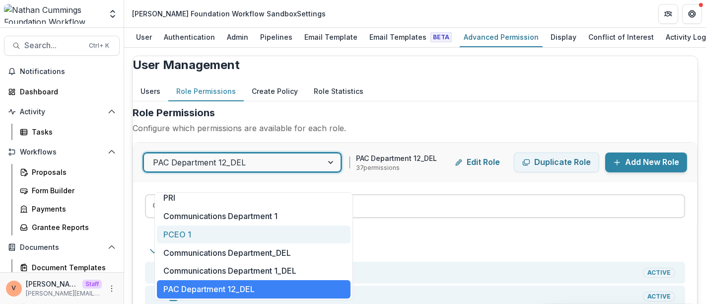
scroll to position [5, 0]
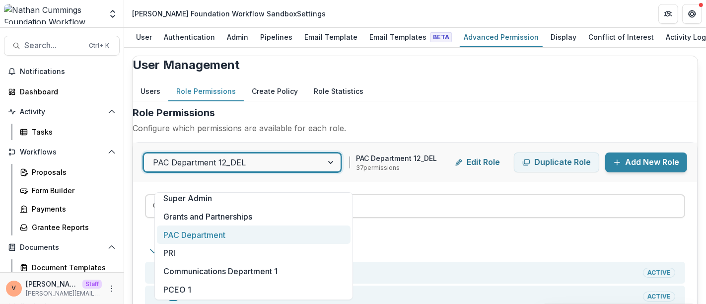
click at [220, 234] on div "PAC Department" at bounding box center [254, 234] width 194 height 18
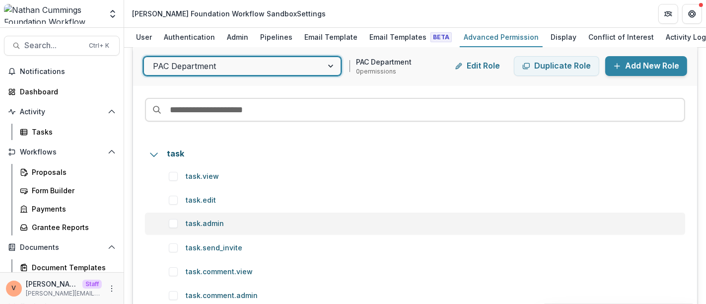
scroll to position [0, 0]
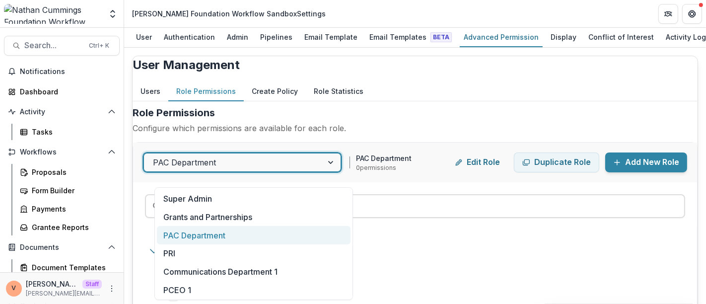
click at [340, 171] on div at bounding box center [332, 162] width 18 height 18
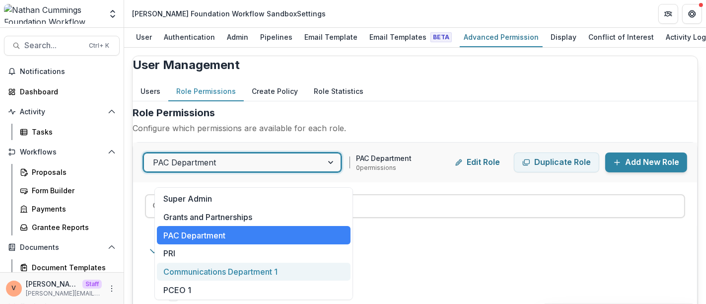
scroll to position [55, 0]
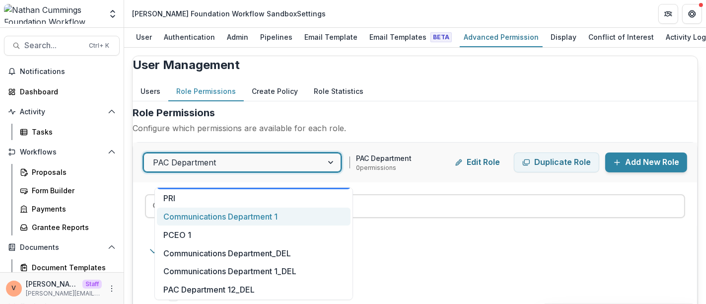
click at [282, 215] on div "Communications Department 1" at bounding box center [254, 216] width 194 height 18
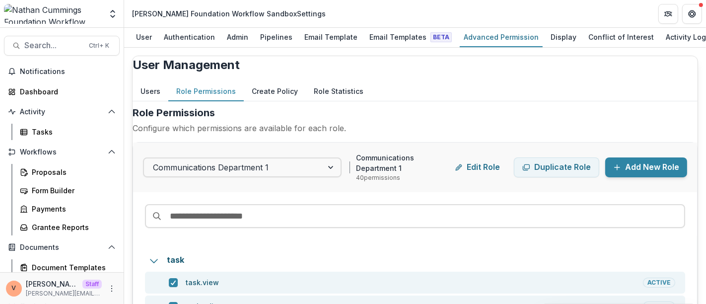
click at [441, 116] on h2 "Role Permissions" at bounding box center [415, 112] width 565 height 15
click at [276, 227] on input at bounding box center [415, 216] width 540 height 24
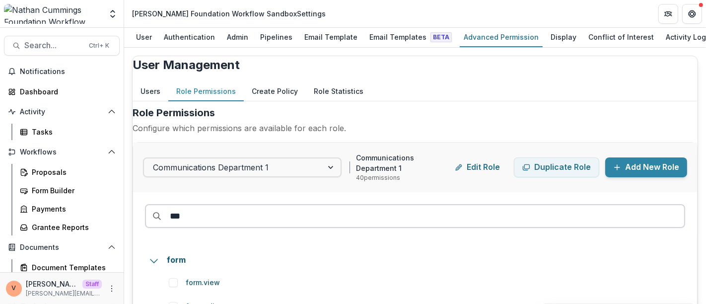
type input "****"
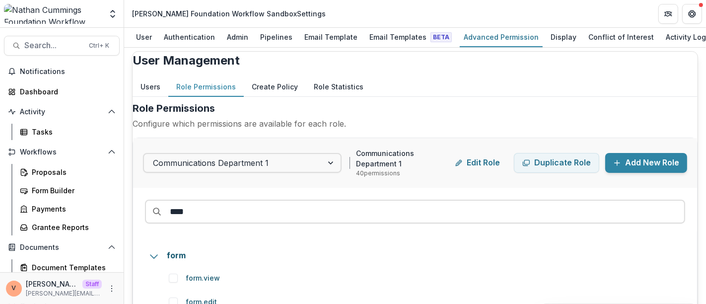
scroll to position [3, 0]
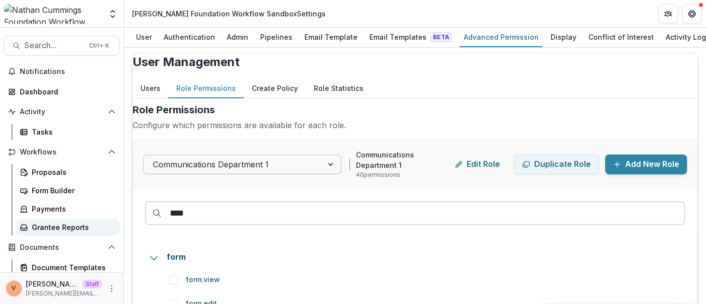
drag, startPoint x: 236, startPoint y: 222, endPoint x: 108, endPoint y: 234, distance: 129.1
click at [108, 234] on main "Search... Ctrl + K Notifications Dashboard Activity Tasks Workflows Proposals F…" at bounding box center [353, 166] width 706 height 276
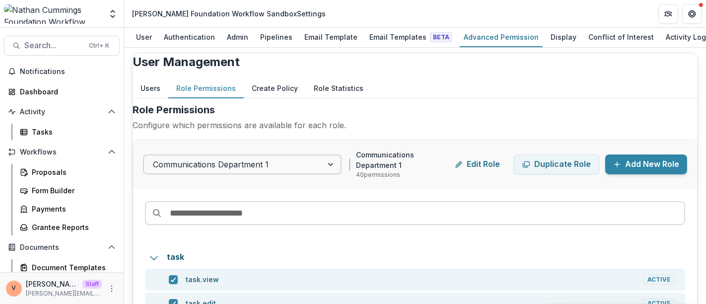
click at [335, 173] on div at bounding box center [332, 164] width 18 height 18
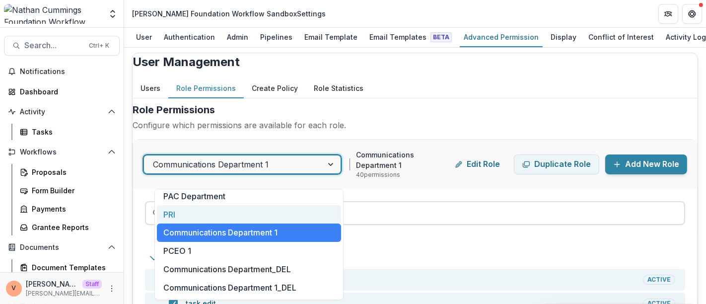
scroll to position [55, 0]
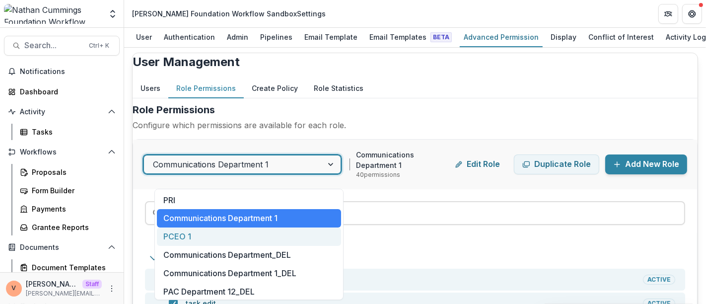
click at [212, 237] on div "PCEO 1" at bounding box center [249, 236] width 184 height 18
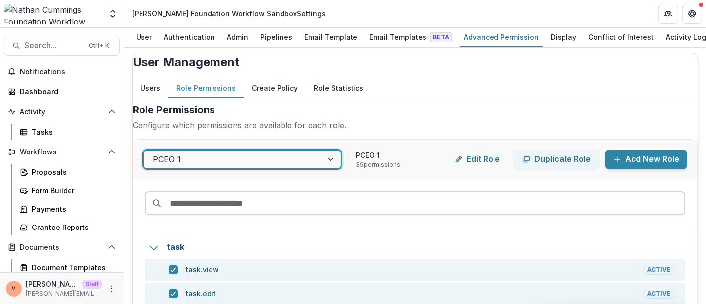
click at [234, 214] on input at bounding box center [415, 203] width 540 height 24
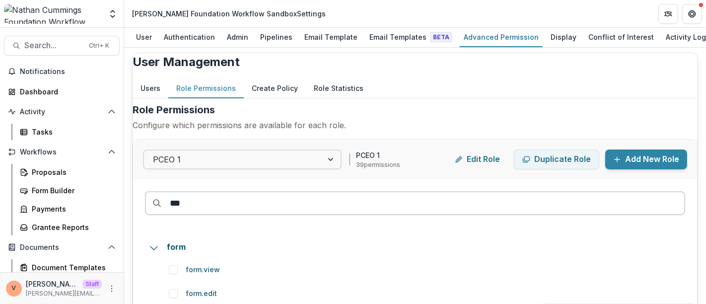
type input "****"
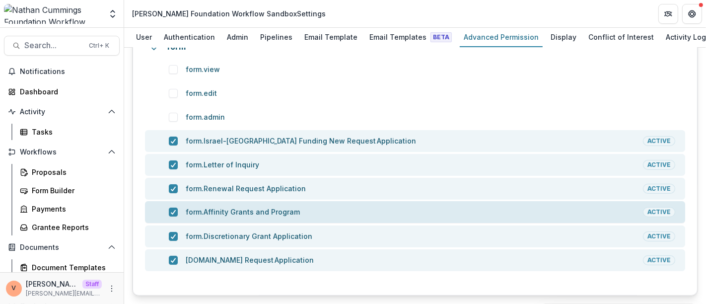
scroll to position [0, 0]
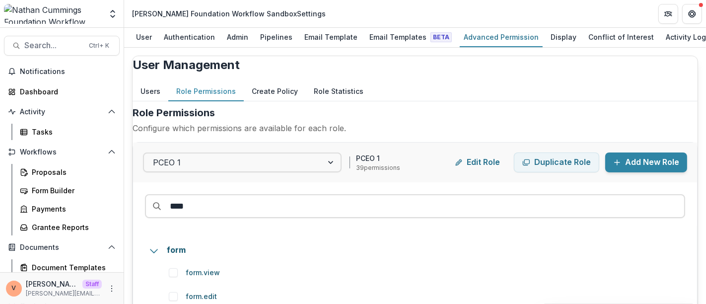
drag, startPoint x: 239, startPoint y: 219, endPoint x: 154, endPoint y: 214, distance: 85.0
click at [154, 214] on div "****" at bounding box center [415, 204] width 564 height 44
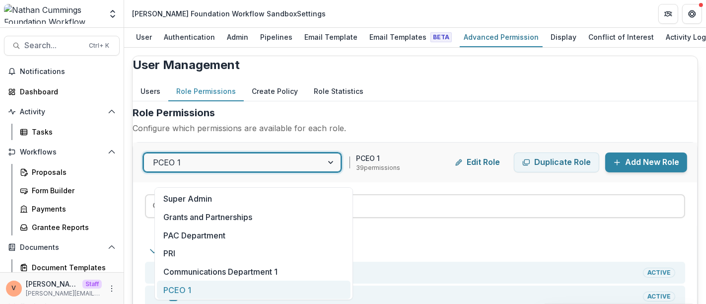
click at [340, 171] on div at bounding box center [332, 162] width 18 height 18
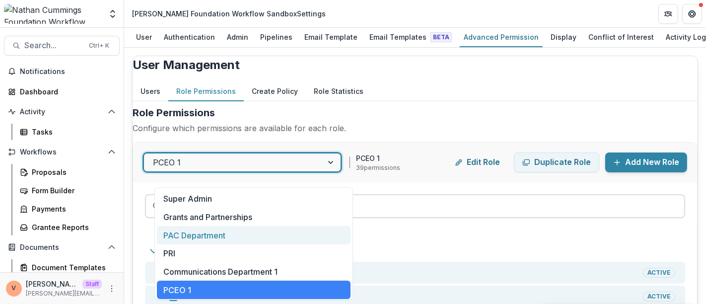
scroll to position [56, 0]
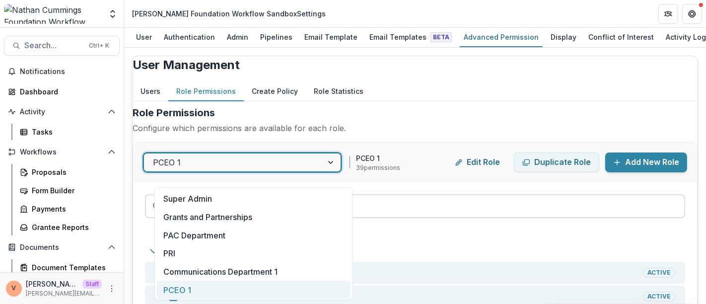
click at [340, 171] on div at bounding box center [332, 162] width 18 height 18
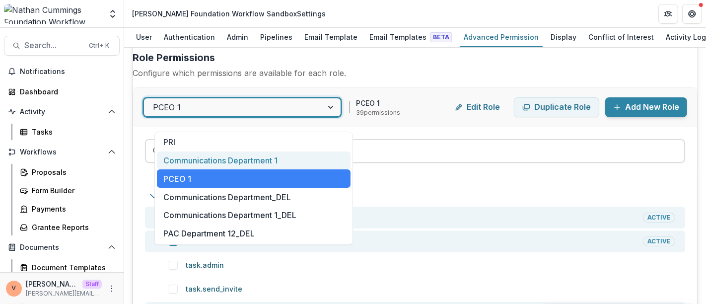
scroll to position [1, 0]
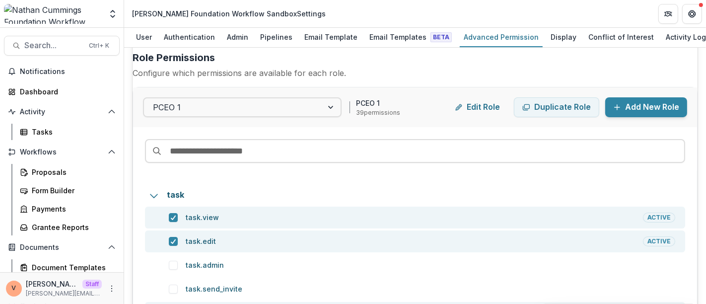
click at [422, 76] on div "Role Permissions Configure which permissions are available for each role." at bounding box center [415, 68] width 565 height 37
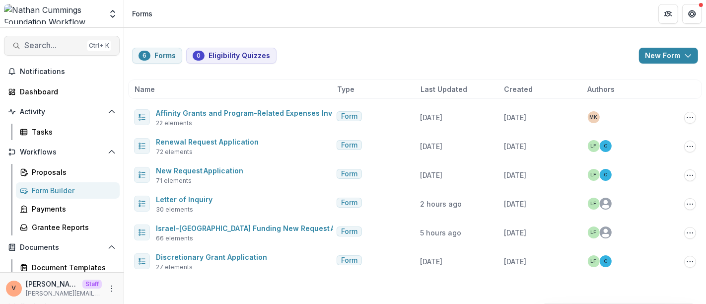
click at [37, 43] on span "Search..." at bounding box center [53, 45] width 59 height 9
type input "**********"
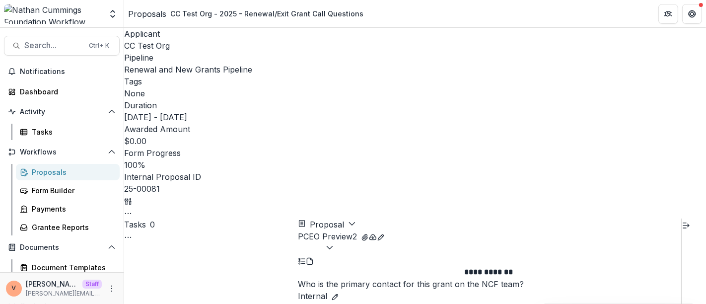
click at [332, 246] on polyline "button" at bounding box center [329, 247] width 5 height 3
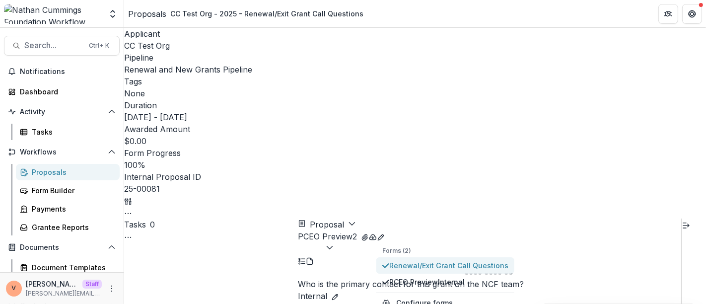
click at [483, 260] on span "Renewal/Exit Grant Call Questions" at bounding box center [448, 265] width 119 height 10
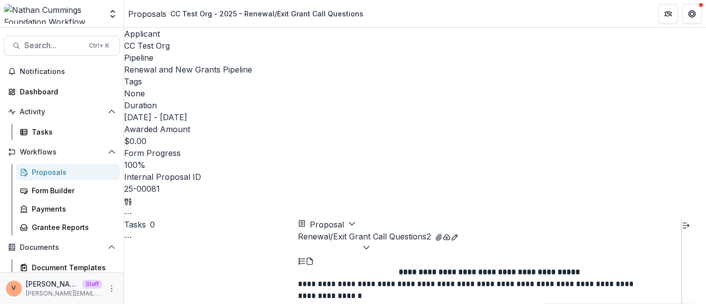
click at [544, 15] on header "Proposals CC Test Org - 2025 - Renewal/Exit Grant Call Questions" at bounding box center [415, 13] width 582 height 27
click at [370, 243] on icon "button" at bounding box center [366, 247] width 8 height 8
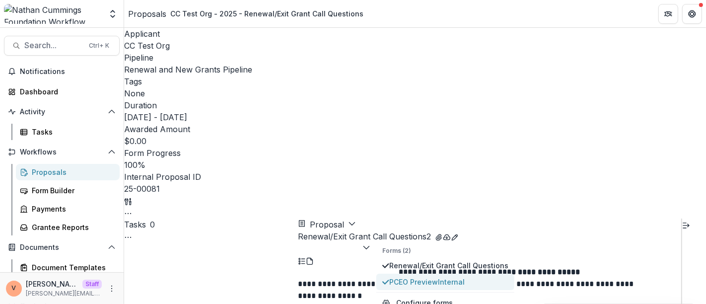
click at [435, 276] on span "PCEO Preview Internal" at bounding box center [448, 281] width 119 height 10
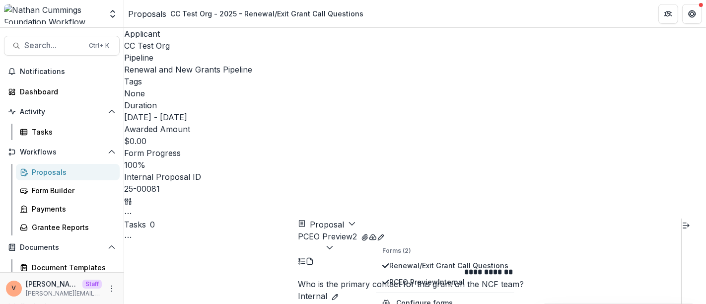
click at [567, 28] on div "Applicant CC Test Org Pipeline Renewal and New Grants Pipeline Tags None All ta…" at bounding box center [415, 123] width 582 height 191
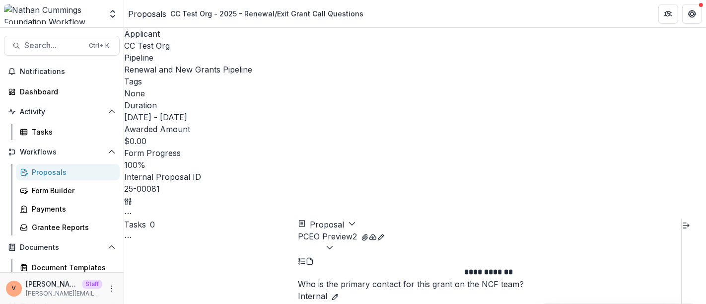
click at [332, 246] on polyline "button" at bounding box center [329, 247] width 5 height 3
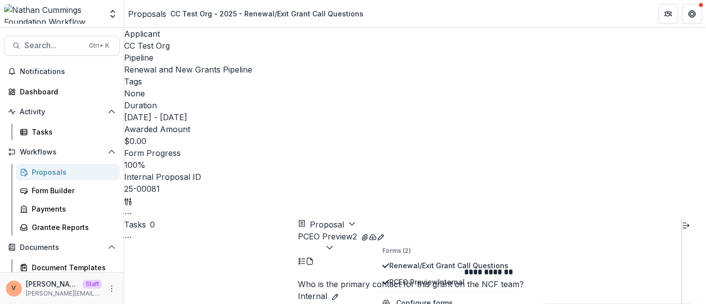
click at [564, 25] on header "Proposals CC Test Org - 2025 - Renewal/Exit Grant Call Questions" at bounding box center [415, 13] width 582 height 27
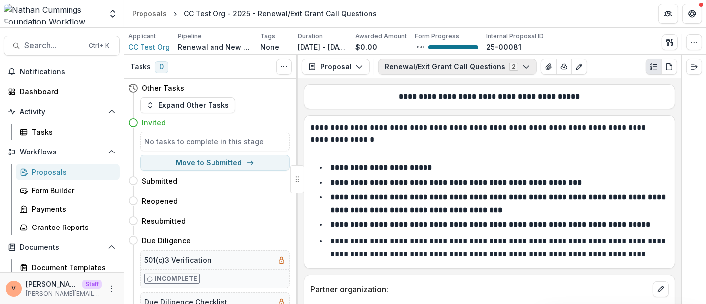
click at [522, 65] on icon "button" at bounding box center [526, 67] width 8 height 8
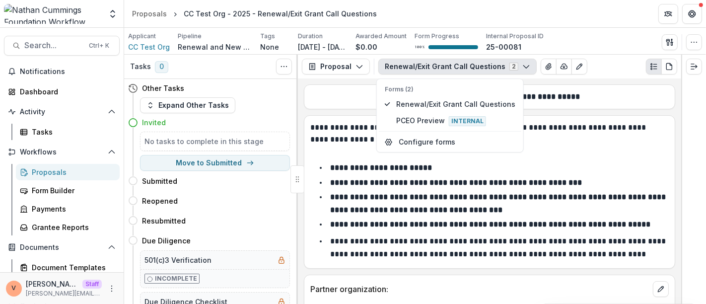
click at [532, 15] on header "Proposals CC Test Org - 2025 - Renewal/Exit Grant Call Questions" at bounding box center [415, 13] width 582 height 27
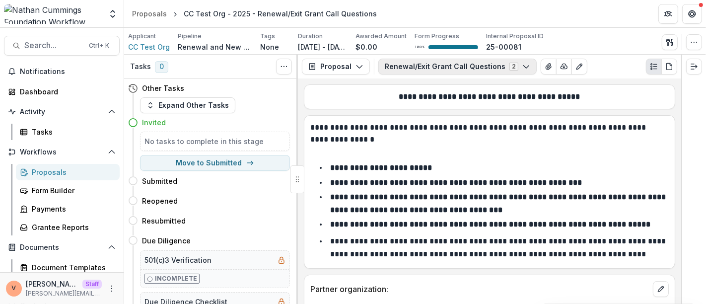
click at [522, 66] on icon "button" at bounding box center [526, 67] width 8 height 8
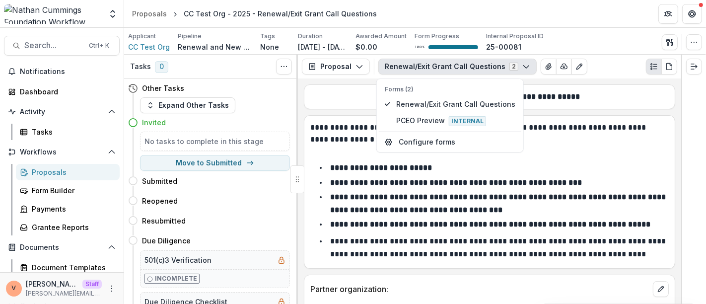
click at [522, 66] on icon "button" at bounding box center [526, 67] width 8 height 8
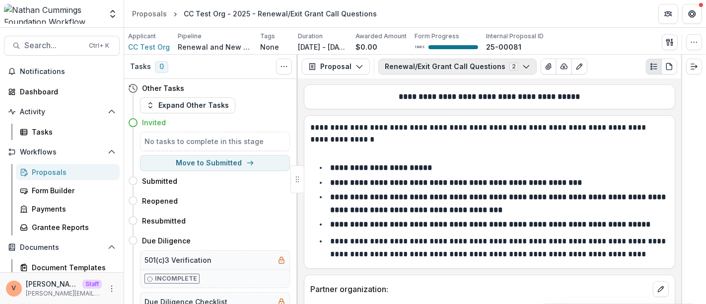
click at [522, 66] on icon "button" at bounding box center [526, 67] width 8 height 8
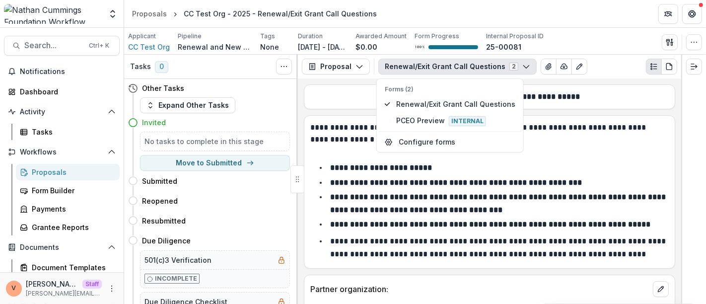
click at [598, 32] on div "Applicant CC Test Org Pipeline Renewal and New Grants Pipeline Tags None All ta…" at bounding box center [415, 42] width 574 height 20
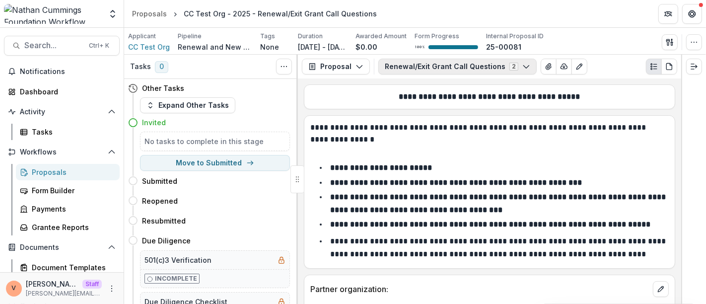
click at [522, 63] on icon "button" at bounding box center [526, 67] width 8 height 8
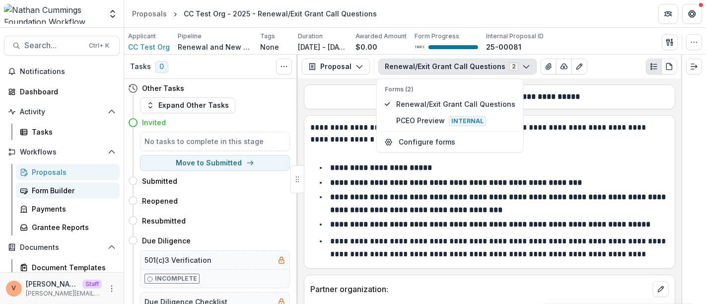
click at [61, 193] on div "Form Builder" at bounding box center [72, 190] width 80 height 10
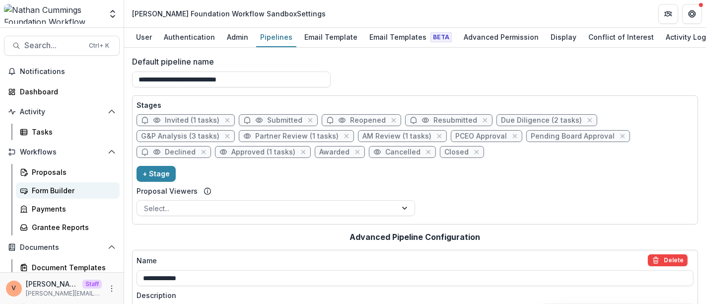
click at [57, 189] on div "Form Builder" at bounding box center [72, 190] width 80 height 10
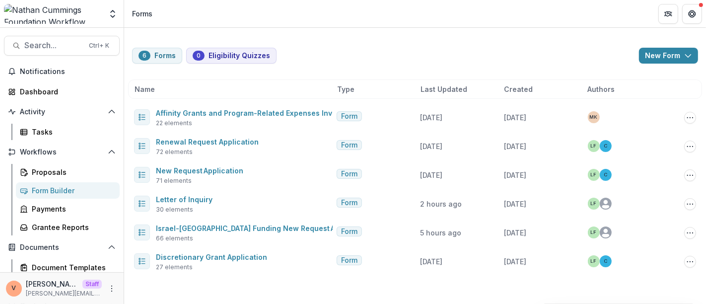
click at [464, 19] on header "Forms" at bounding box center [415, 13] width 582 height 27
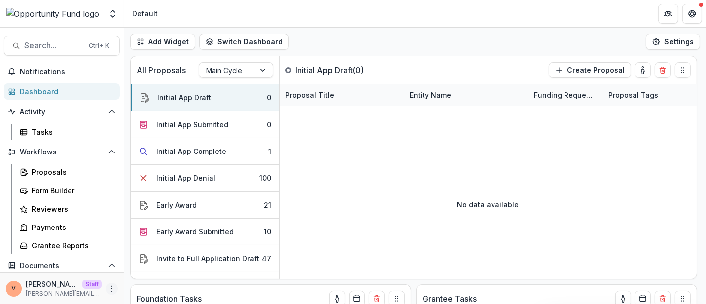
click at [109, 290] on icon "More" at bounding box center [112, 288] width 8 height 8
click at [155, 267] on link "User Settings" at bounding box center [174, 267] width 106 height 16
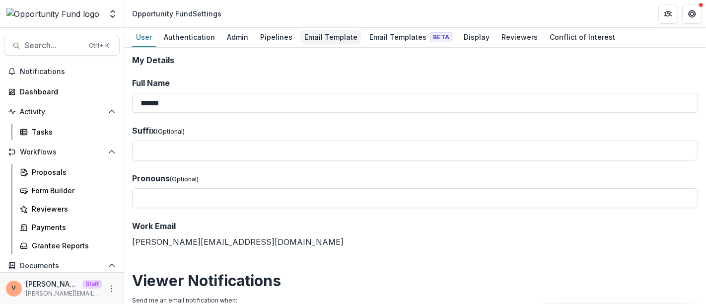
click at [315, 37] on div "Email Template" at bounding box center [330, 37] width 61 height 14
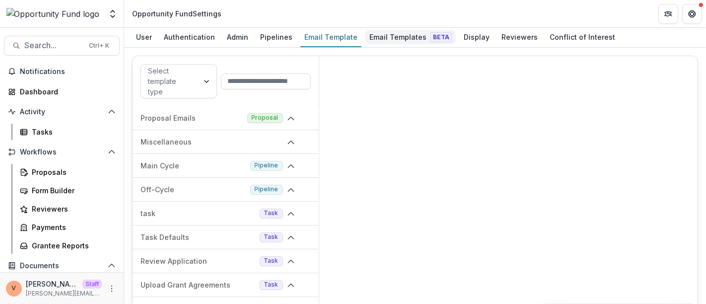
click at [402, 37] on div "Email Templates Beta" at bounding box center [410, 37] width 90 height 14
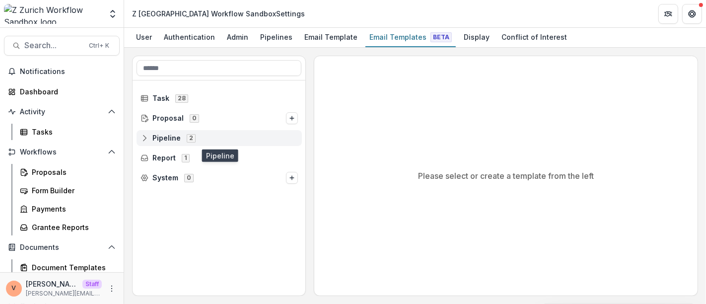
click at [144, 138] on g at bounding box center [144, 138] width 2 height 7
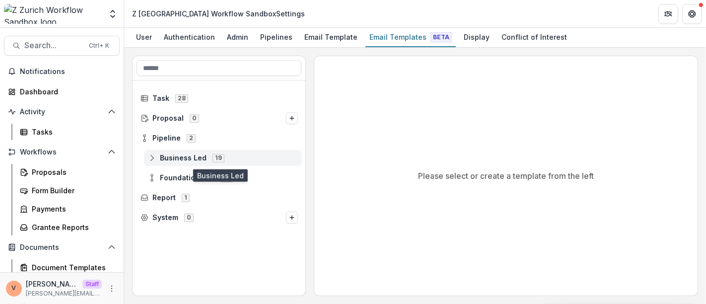
click at [151, 157] on icon at bounding box center [152, 158] width 8 height 8
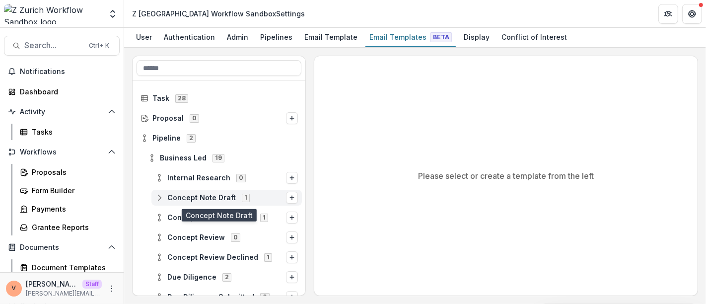
click at [157, 199] on icon at bounding box center [159, 198] width 8 height 8
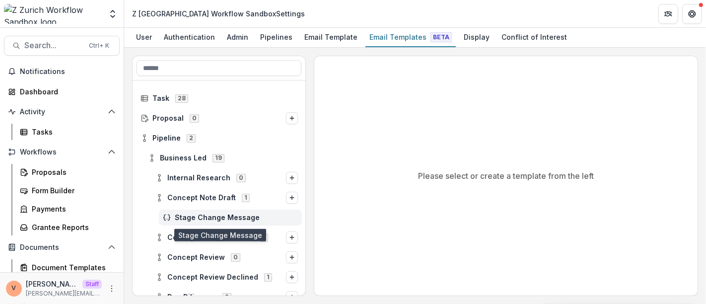
click at [203, 214] on span "Stage Change Message" at bounding box center [236, 217] width 123 height 8
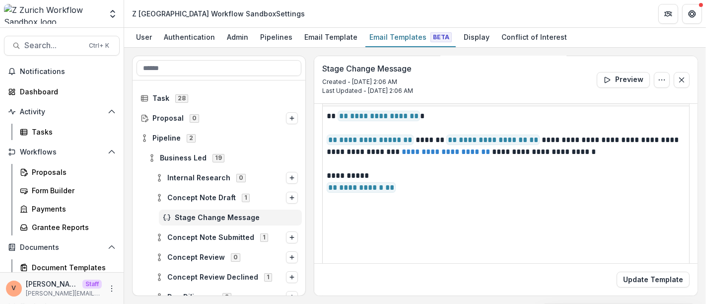
scroll to position [55, 0]
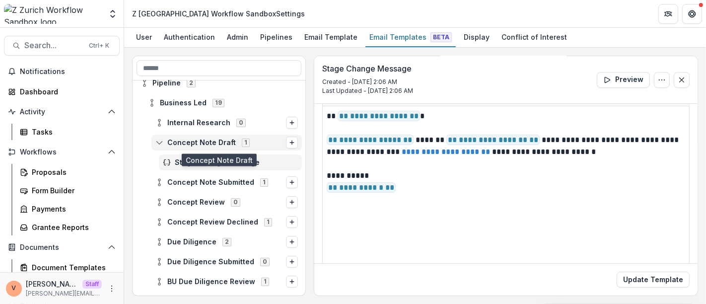
click at [160, 143] on icon at bounding box center [159, 142] width 8 height 8
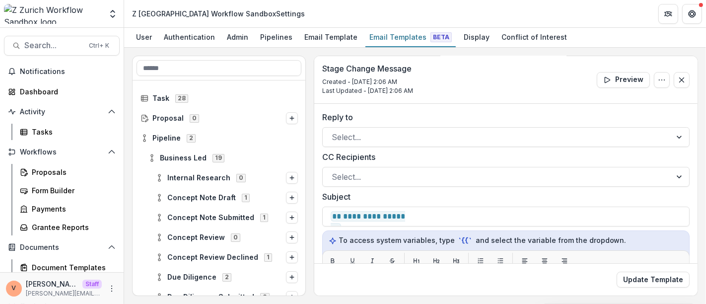
scroll to position [0, 0]
click at [332, 37] on div "Email Template" at bounding box center [330, 37] width 61 height 14
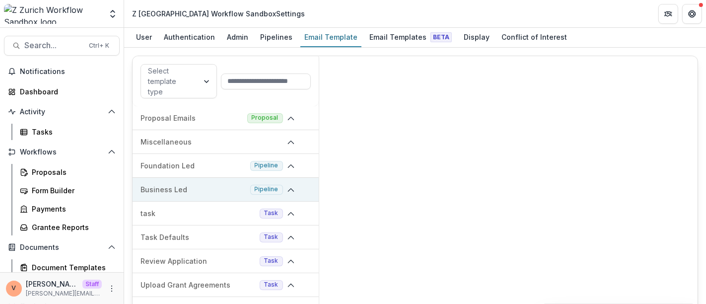
click at [288, 189] on polyline at bounding box center [290, 190] width 5 height 3
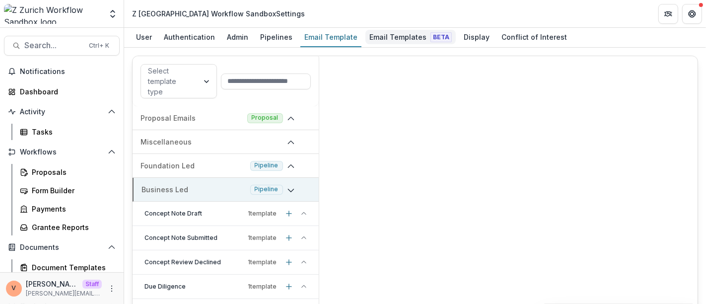
click at [401, 31] on div "Email Templates Beta" at bounding box center [410, 37] width 90 height 14
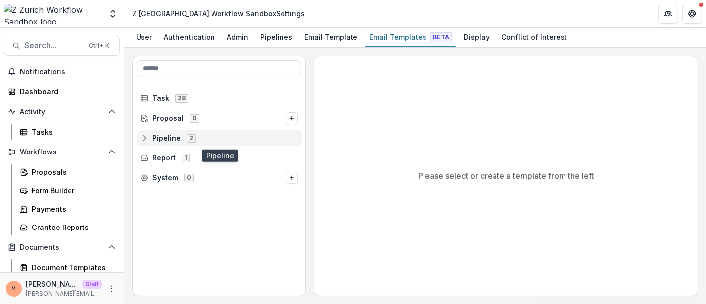
click at [139, 135] on div "Pipeline 2" at bounding box center [218, 138] width 165 height 16
